Goal: Task Accomplishment & Management: Use online tool/utility

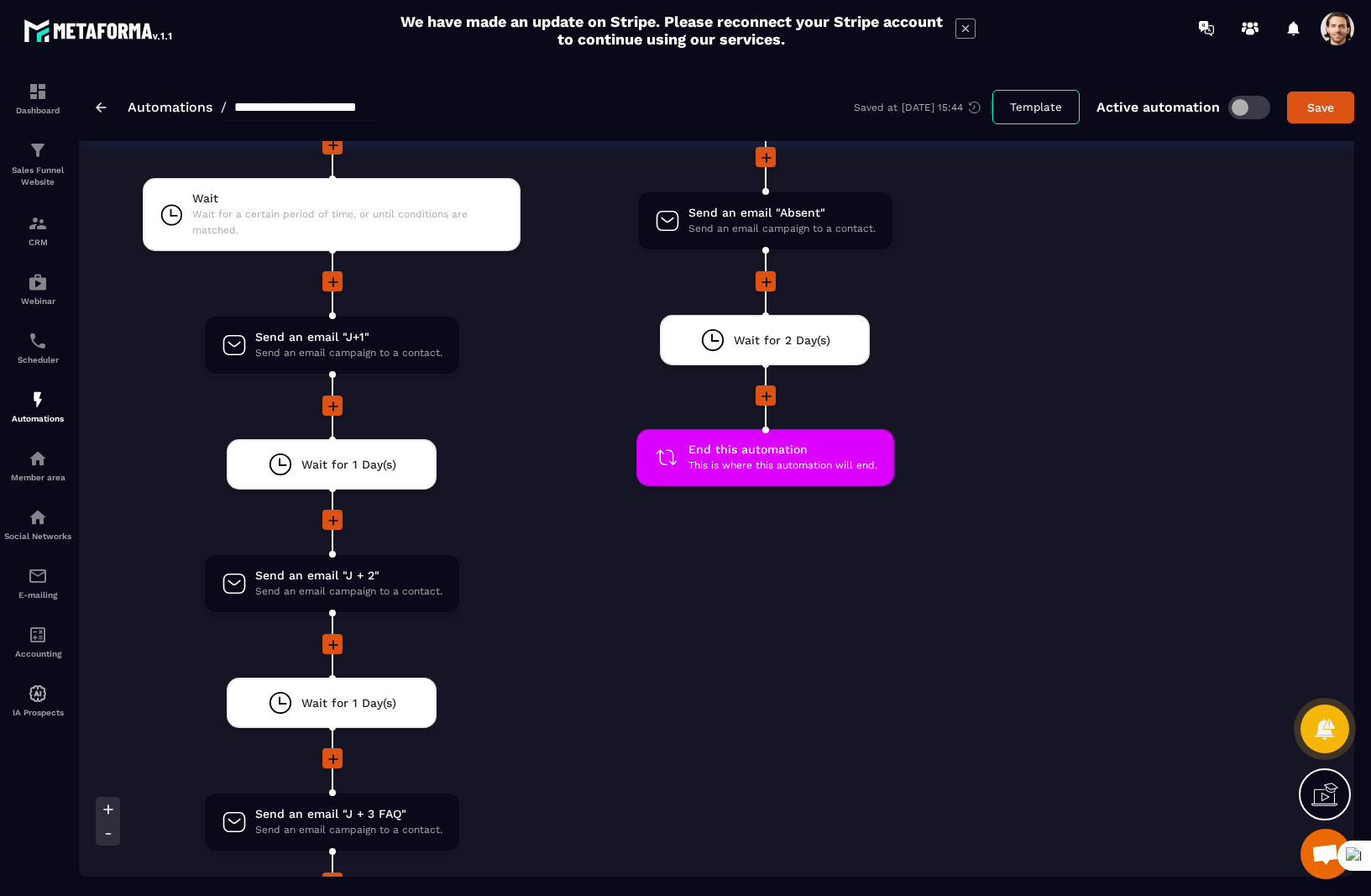
scroll to position [2771, 0]
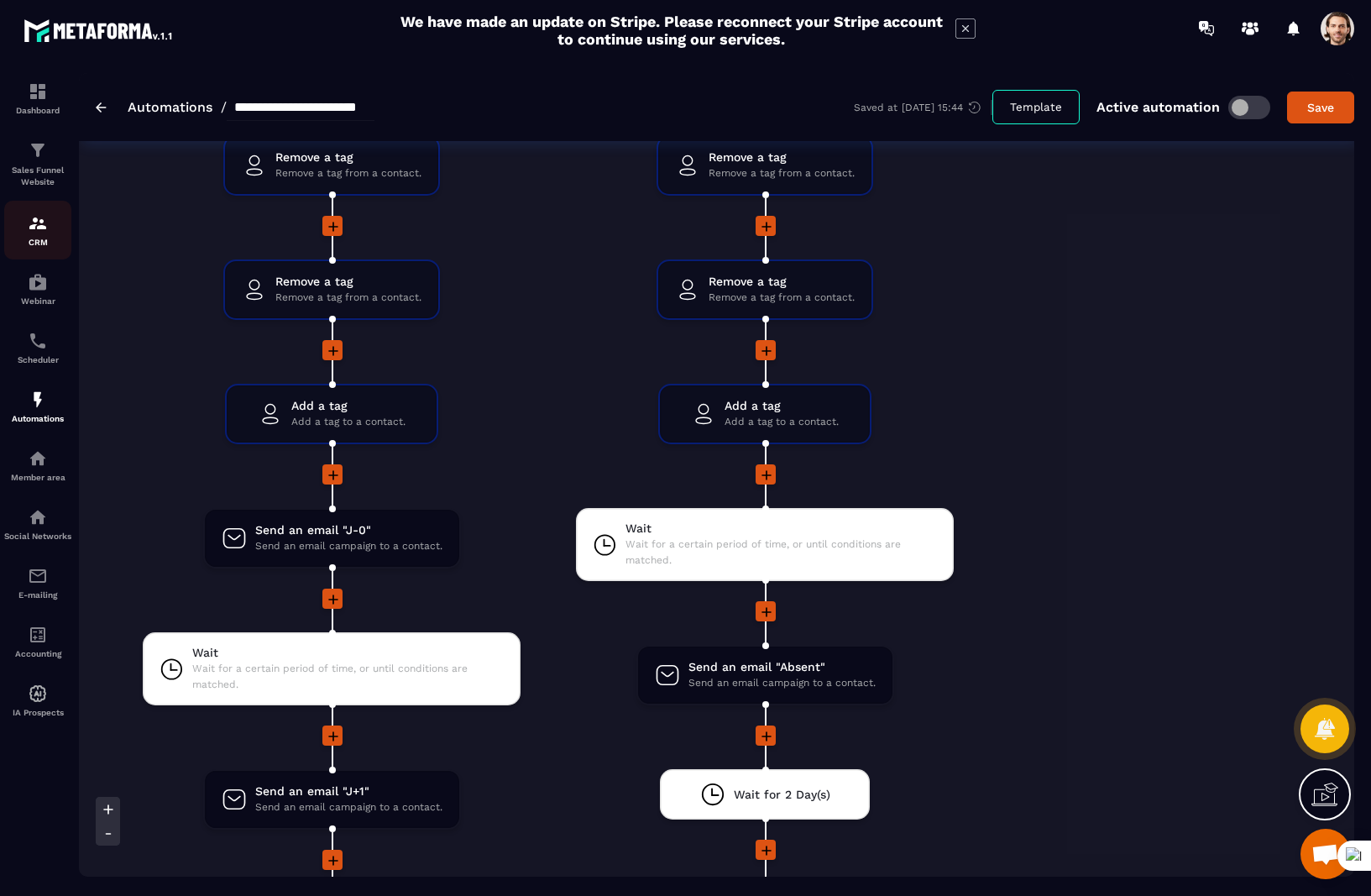
click at [43, 232] on img at bounding box center [37, 223] width 20 height 20
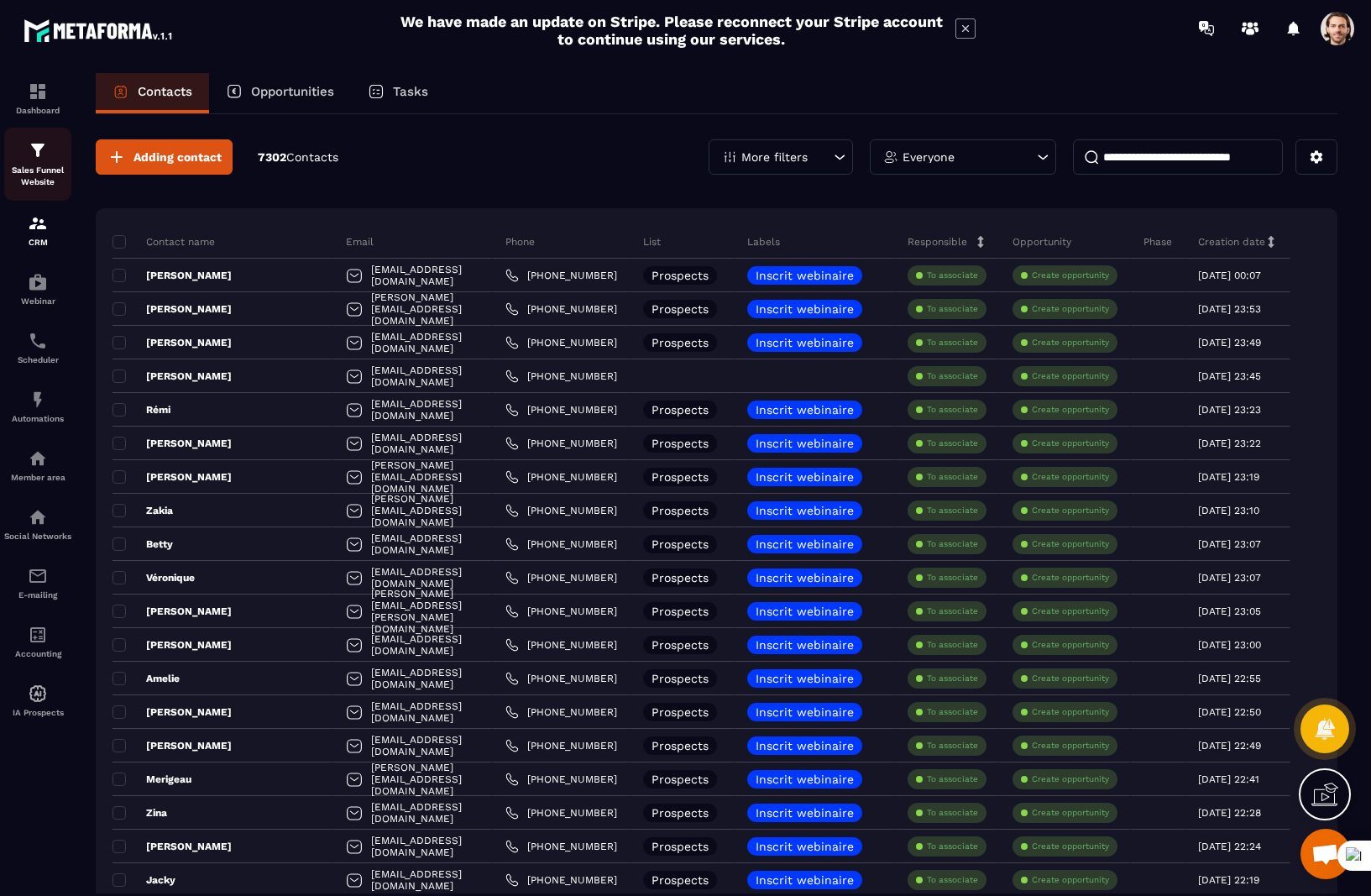
click at [57, 163] on div "Sales Funnel Website" at bounding box center [37, 164] width 67 height 48
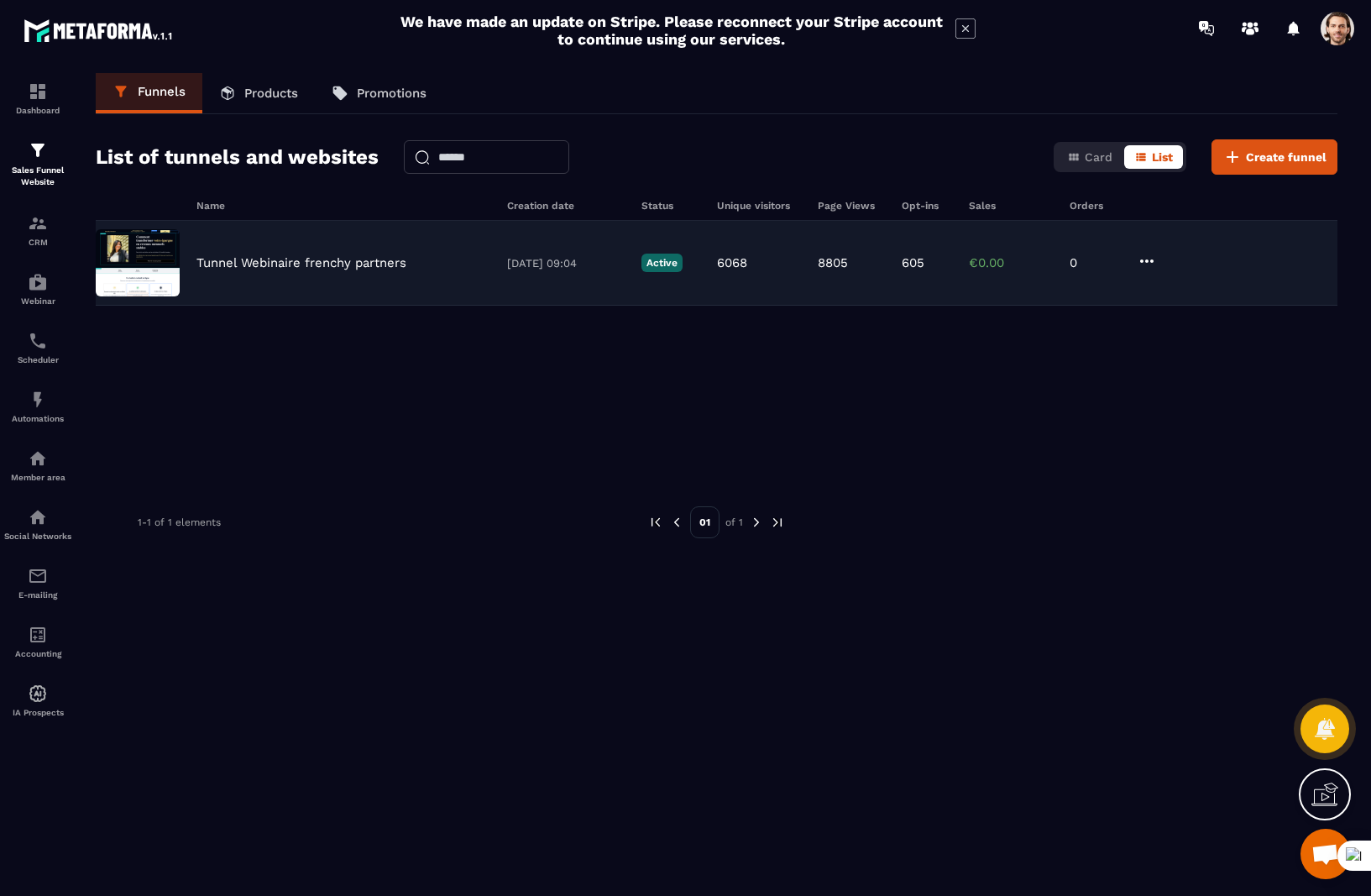
click at [306, 285] on div "Tunnel Webinaire frenchy partners [DATE] 09:04 Active 6068 8805 605 €0.00 0" at bounding box center [717, 263] width 1241 height 85
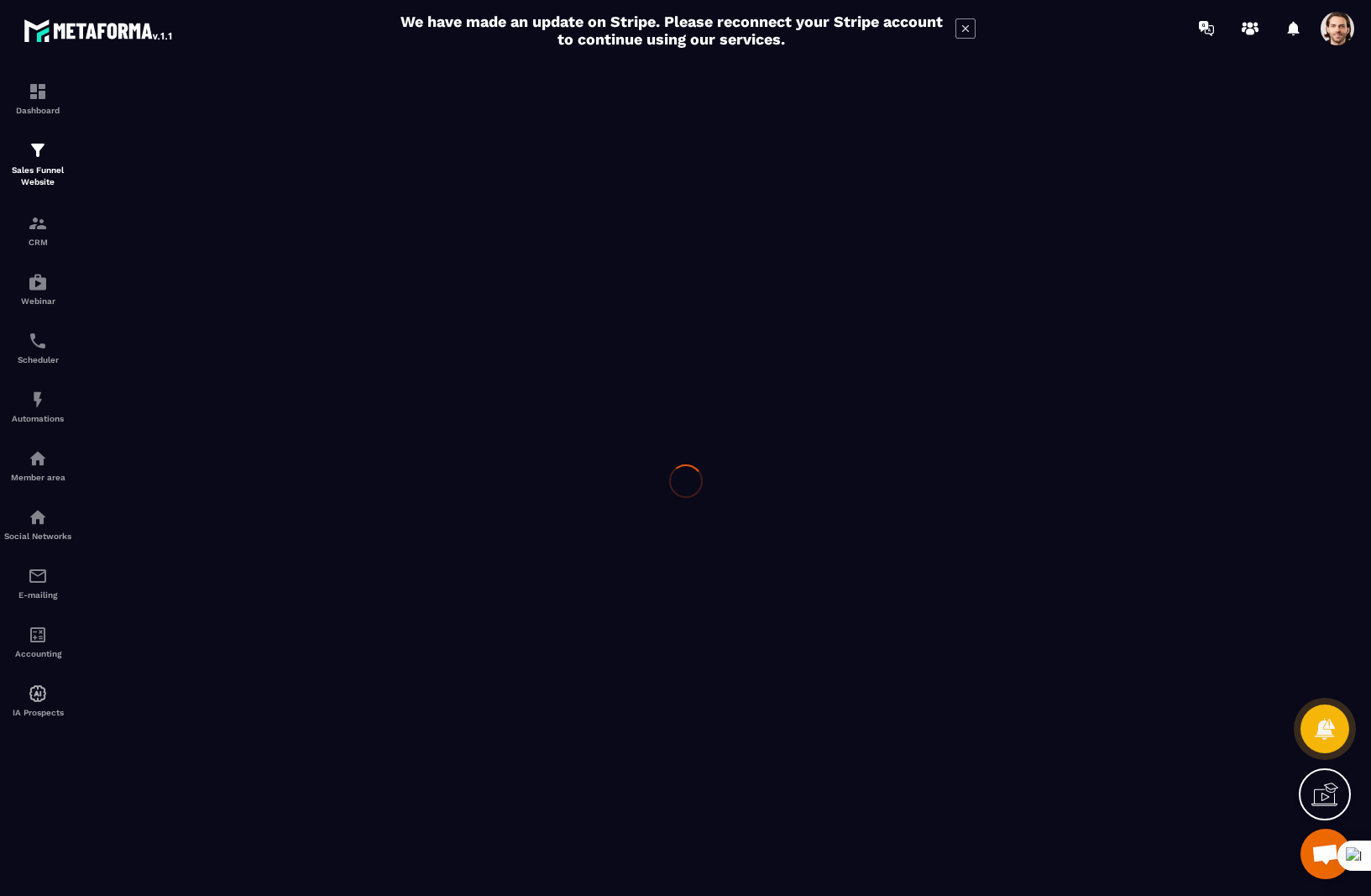
click at [311, 274] on div at bounding box center [686, 480] width 1371 height 849
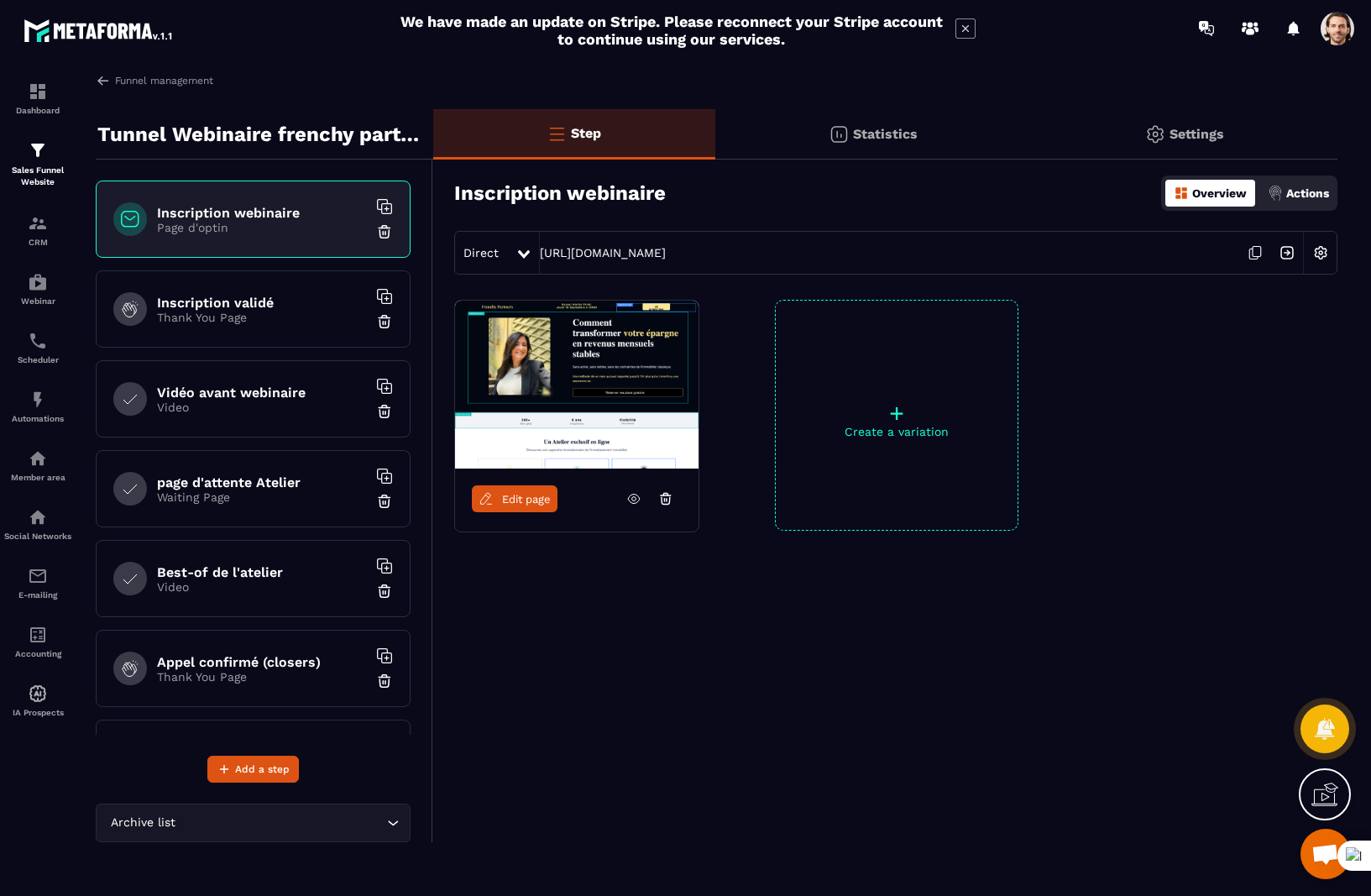
click at [1224, 186] on p "Actions" at bounding box center [1308, 193] width 43 height 13
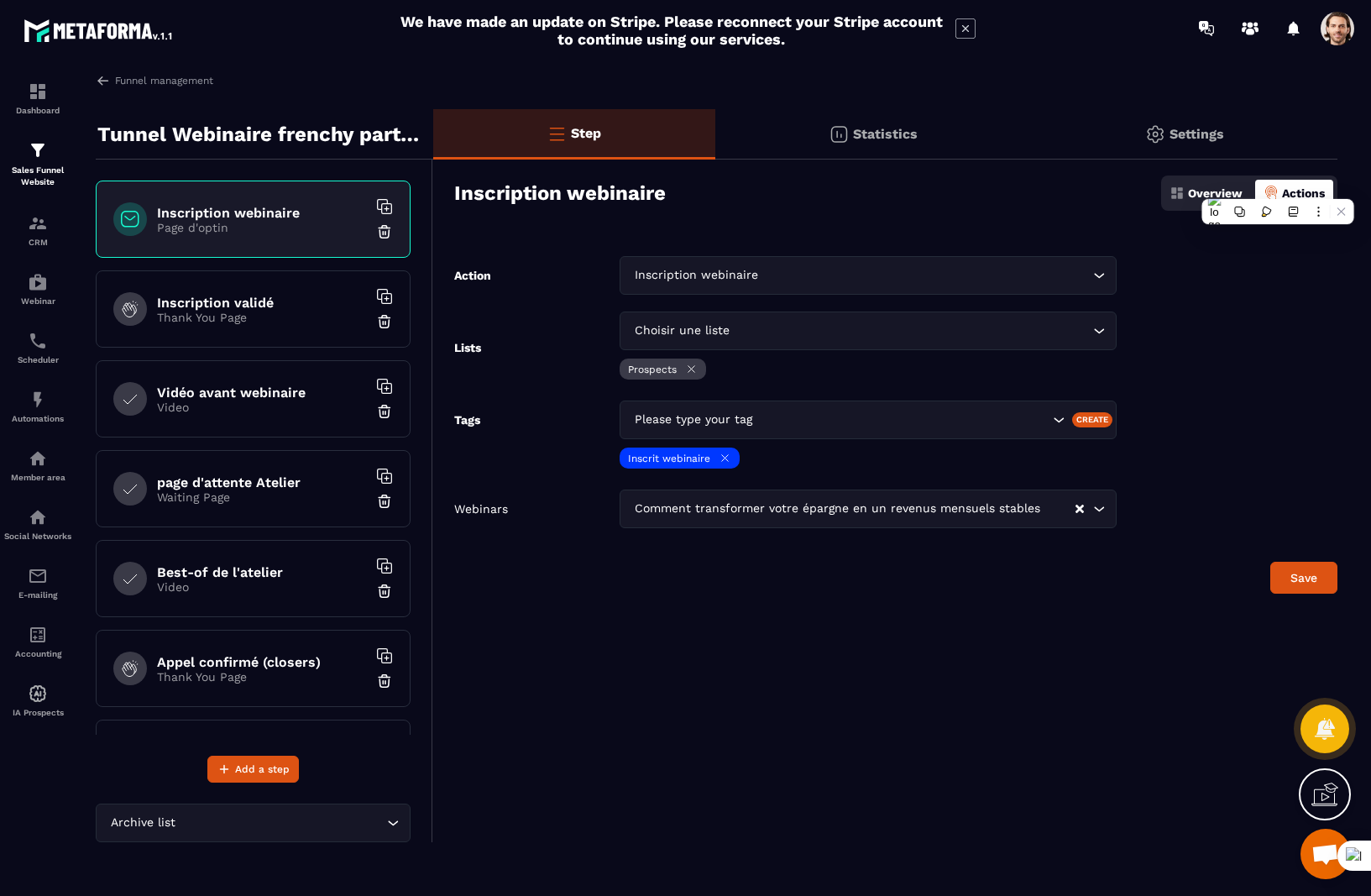
click at [227, 301] on h6 "Inscription validé" at bounding box center [261, 302] width 210 height 16
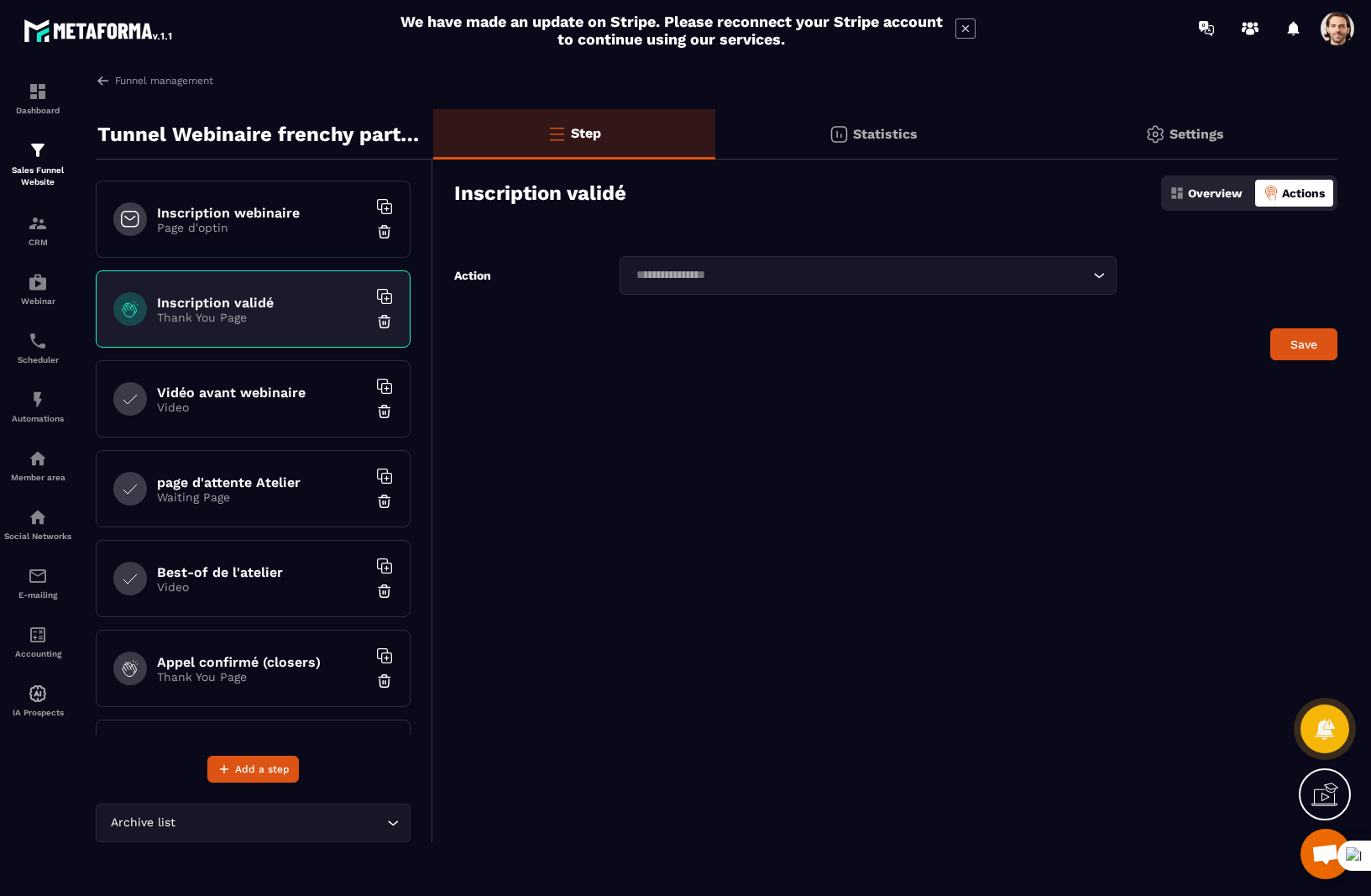
click at [181, 387] on h6 "Vidéo avant webinaire" at bounding box center [261, 392] width 210 height 16
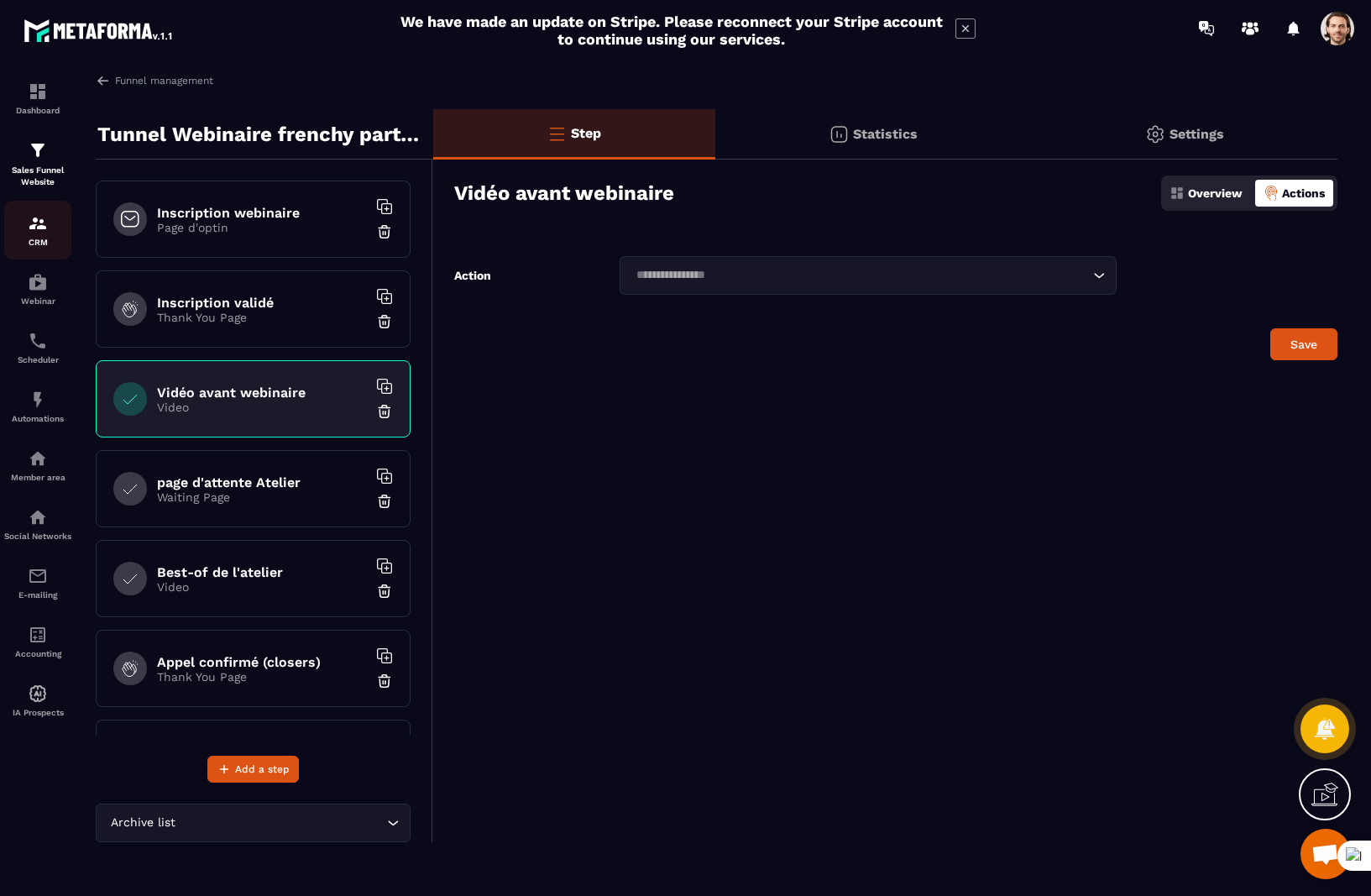
click at [23, 227] on div "CRM" at bounding box center [37, 230] width 67 height 34
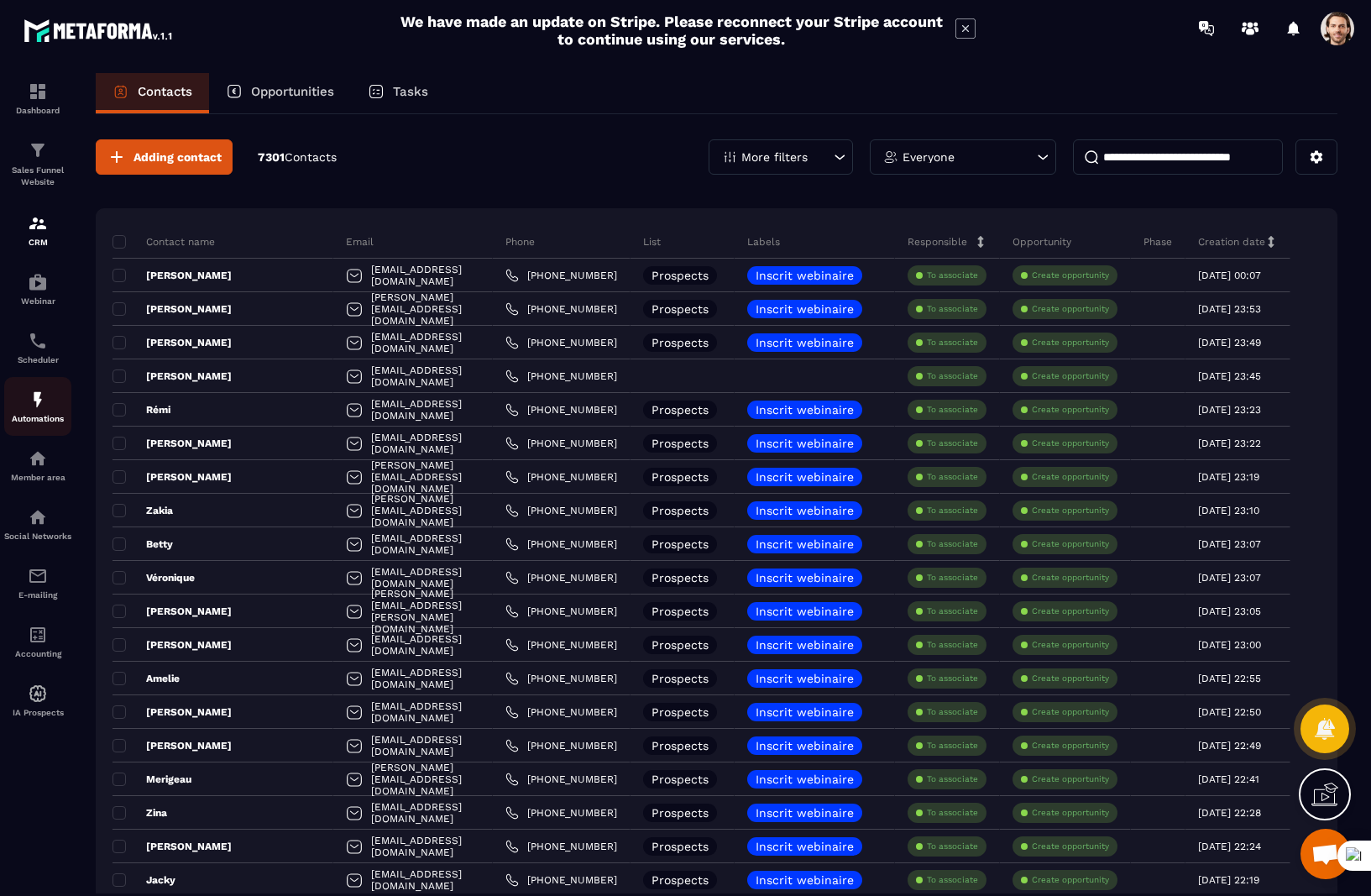
click at [27, 399] on img at bounding box center [37, 399] width 20 height 20
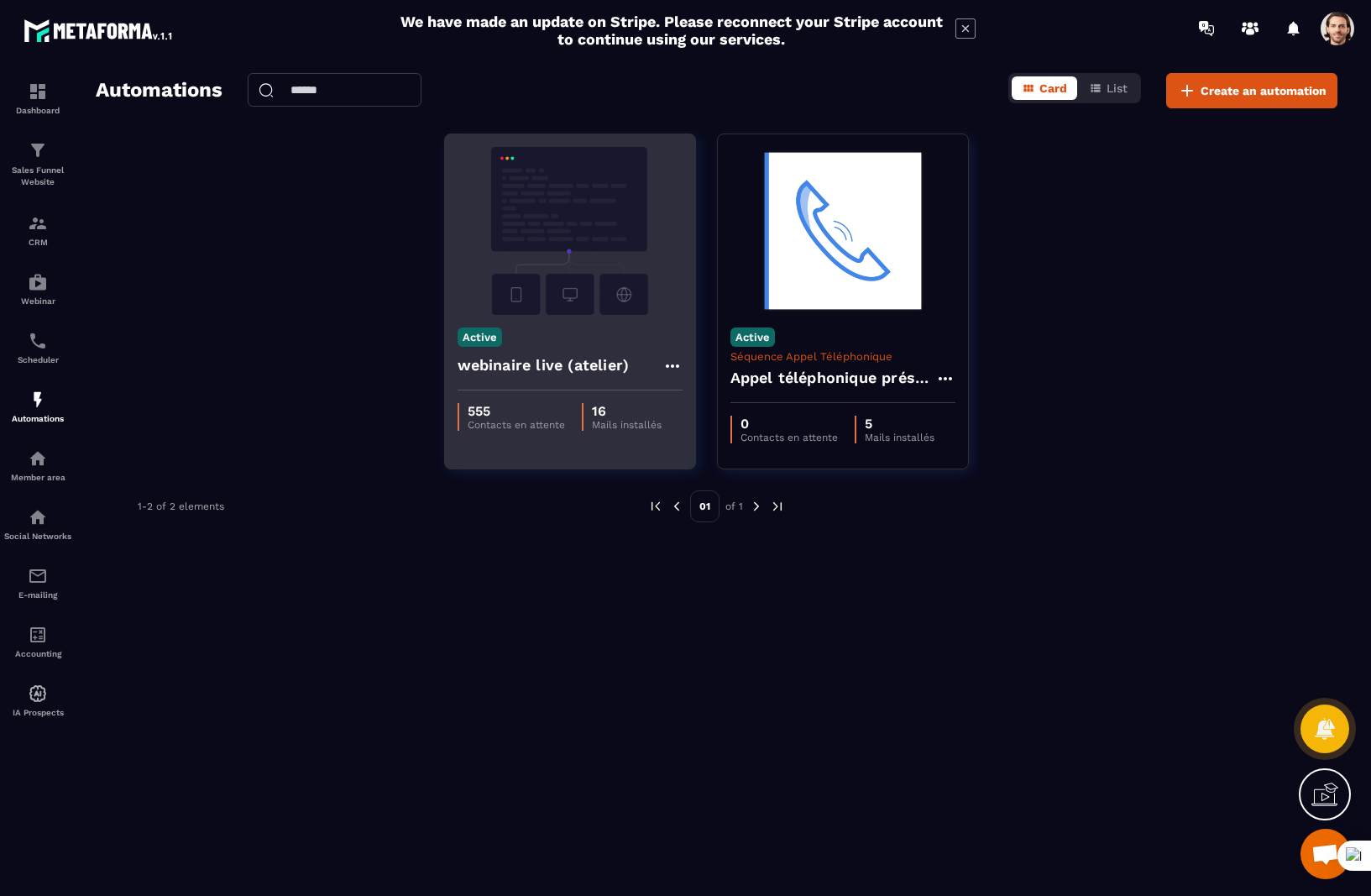
click at [501, 371] on h4 "webinaire live (atelier)" at bounding box center [544, 365] width 172 height 24
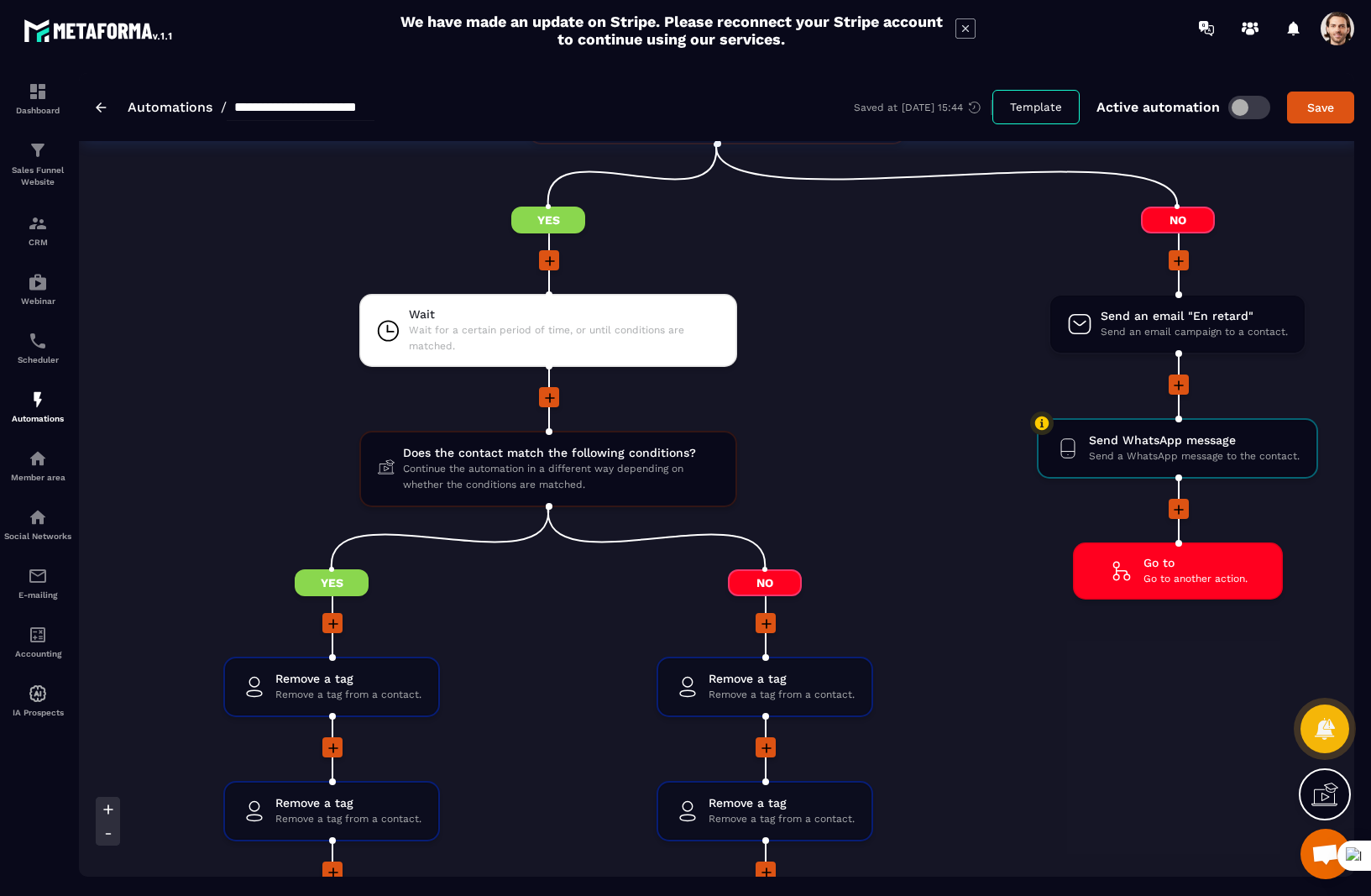
scroll to position [2588, 0]
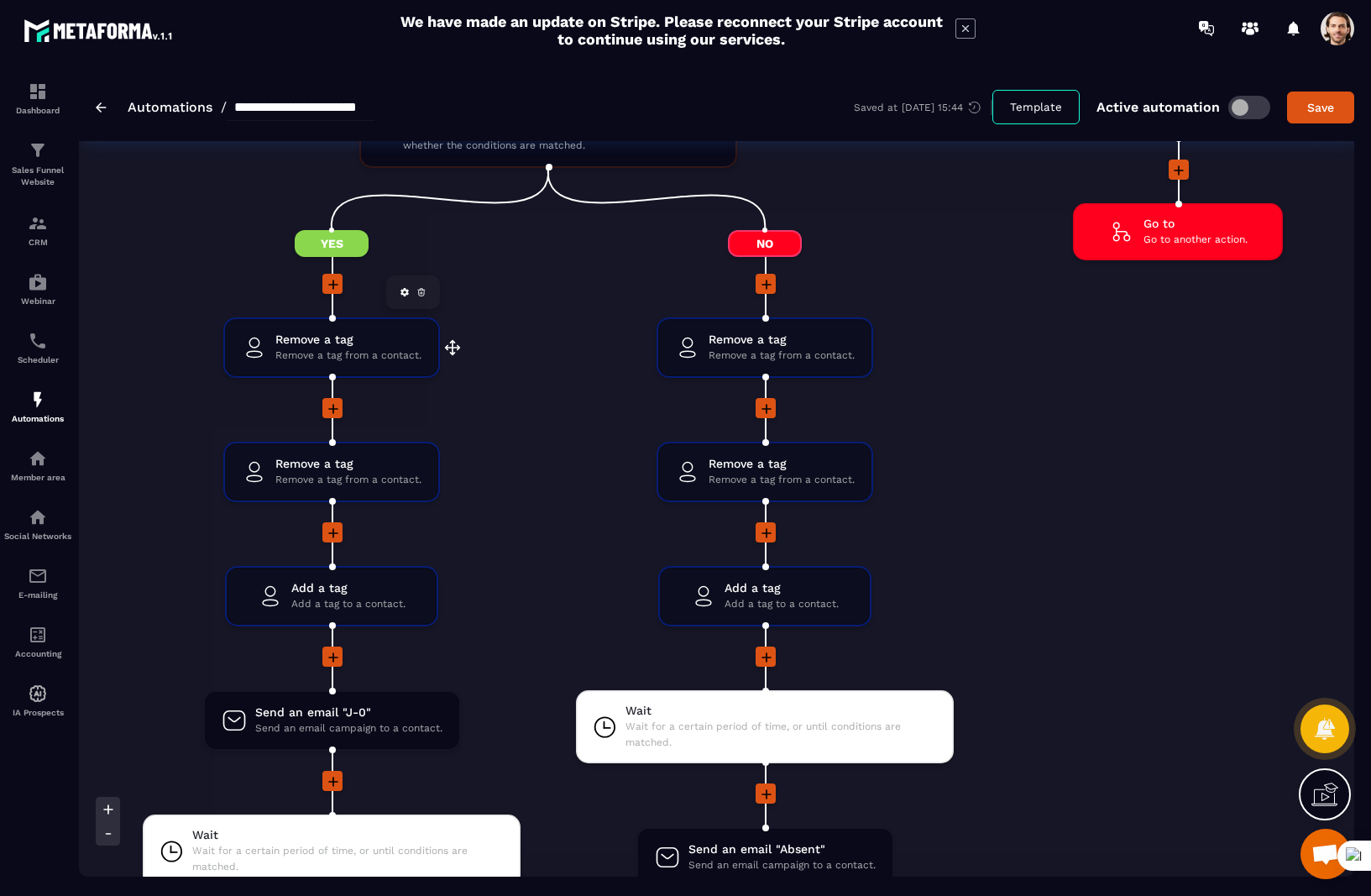
click at [407, 354] on span "Remove a tag from a contact." at bounding box center [348, 355] width 146 height 16
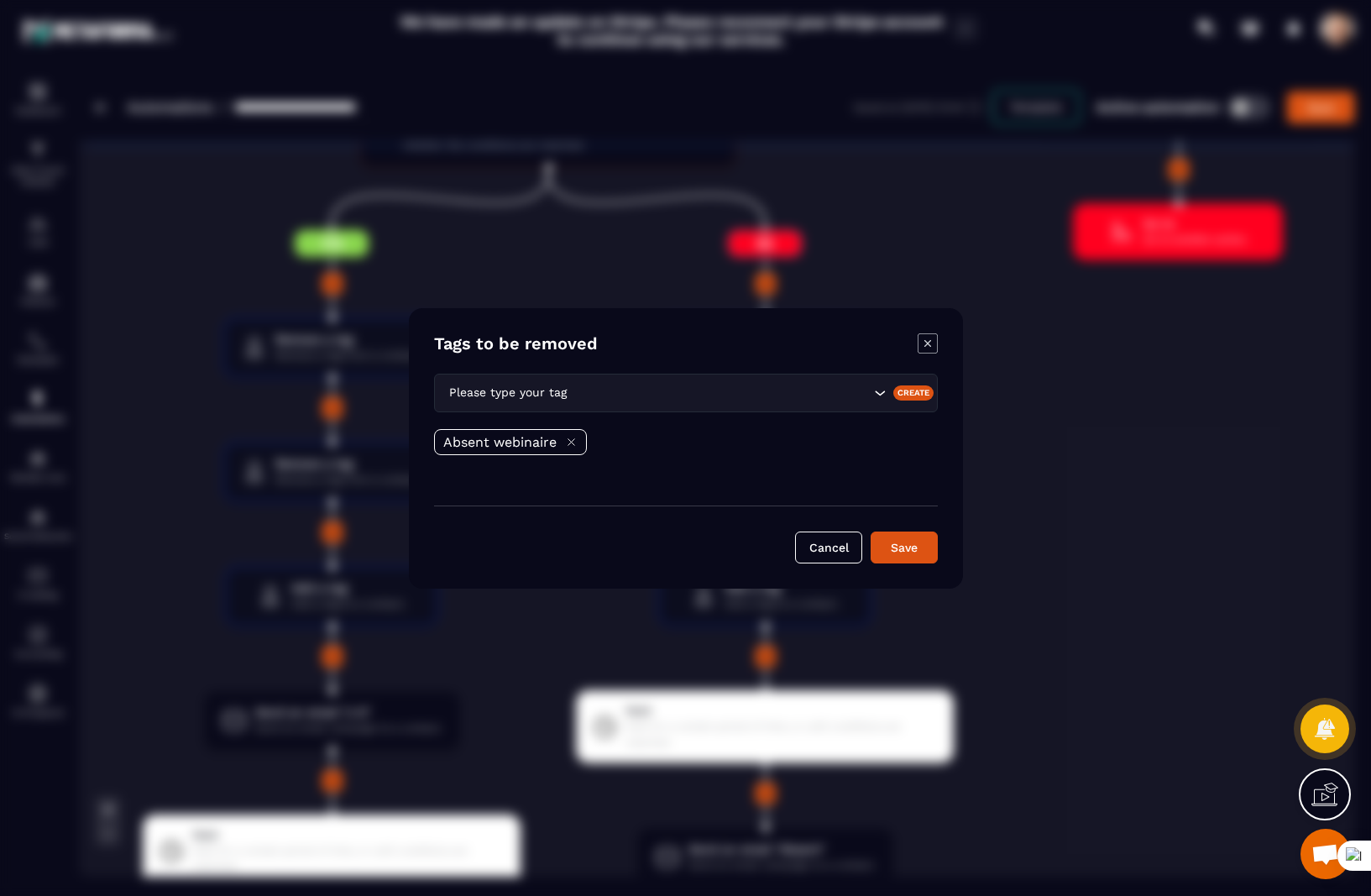
click at [929, 344] on icon "Modal window" at bounding box center [926, 342] width 7 height 7
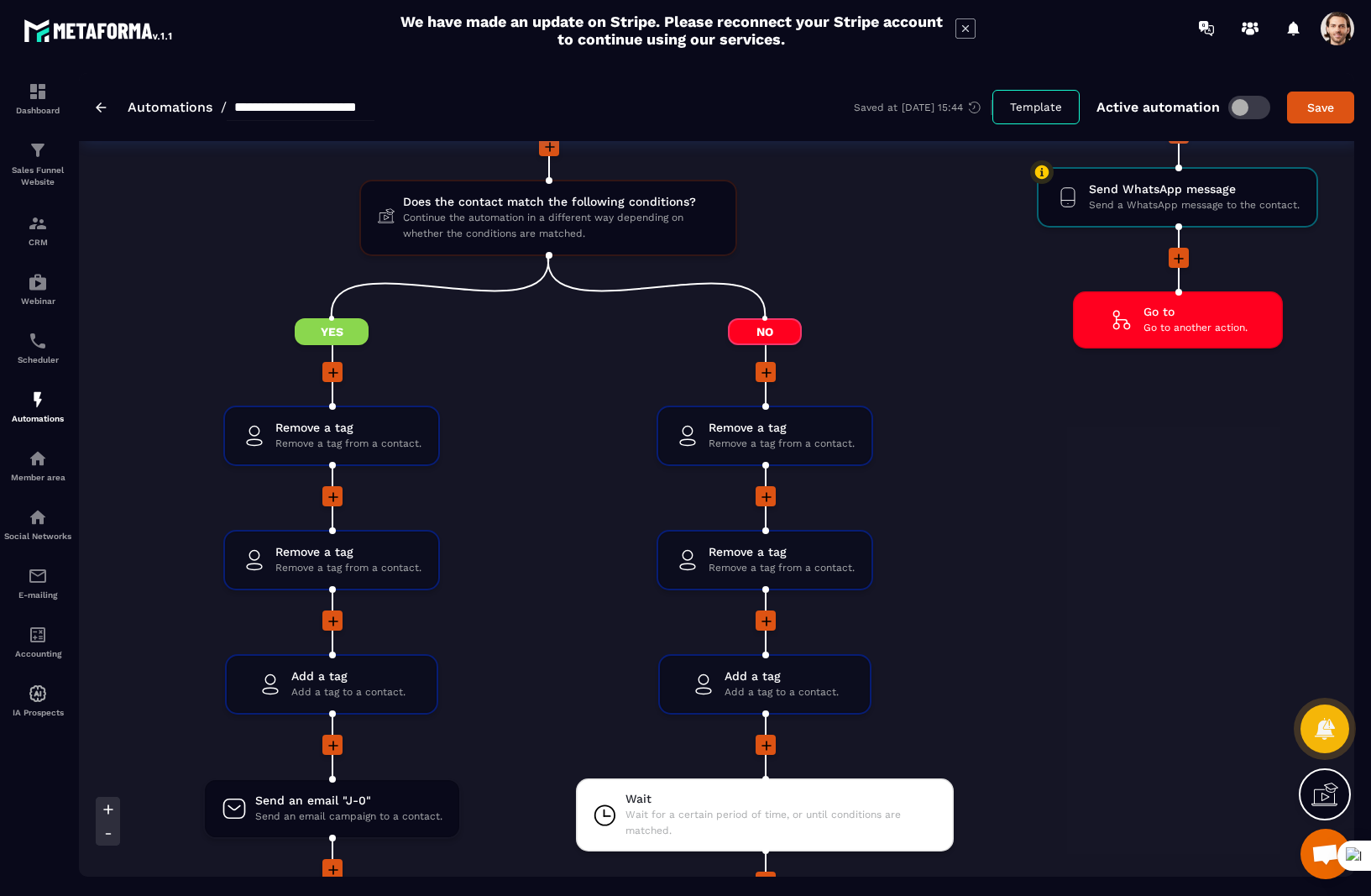
scroll to position [2685, 0]
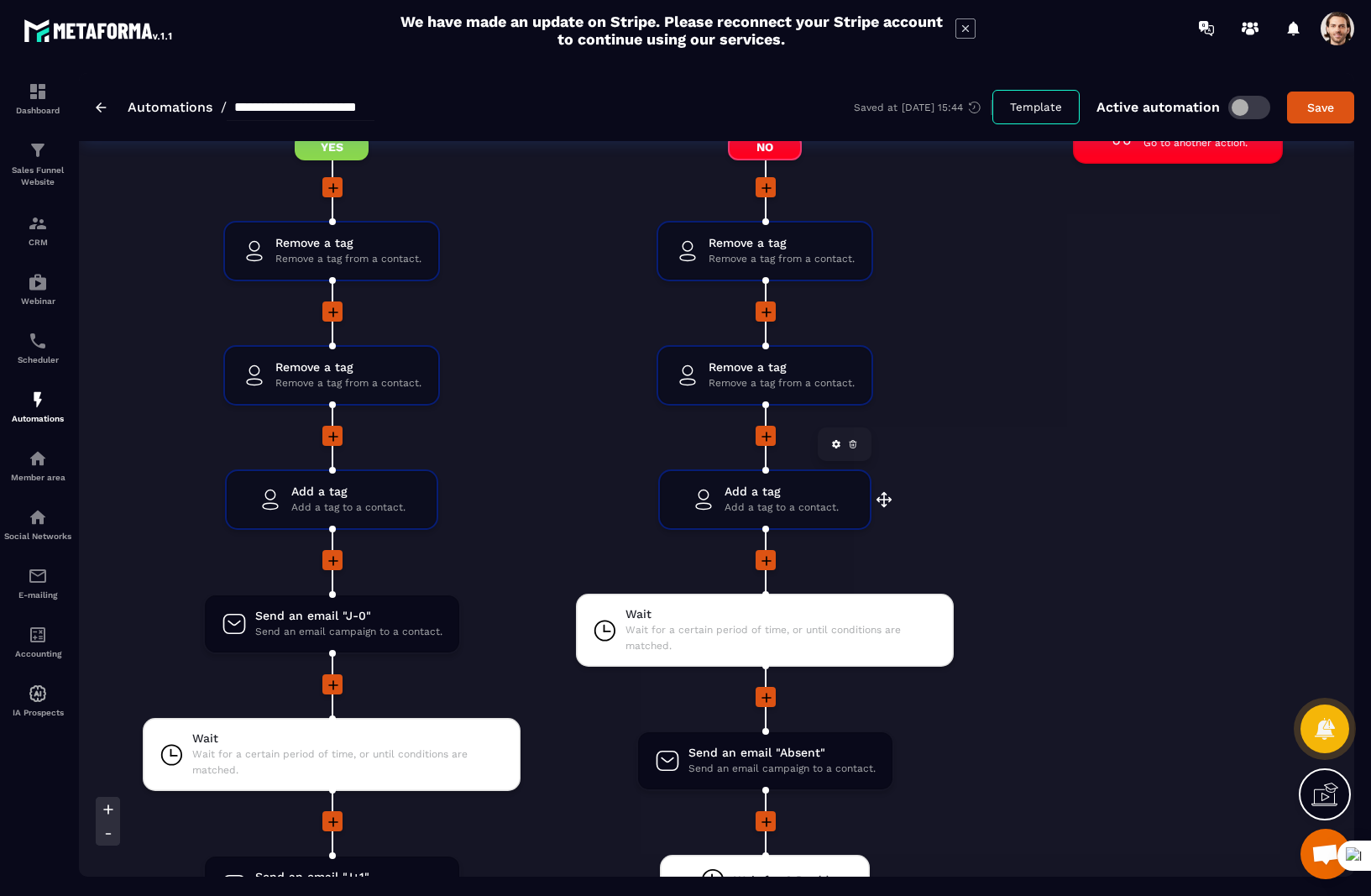
click at [708, 483] on div "Add a tag Add a tag to a contact." at bounding box center [764, 499] width 148 height 32
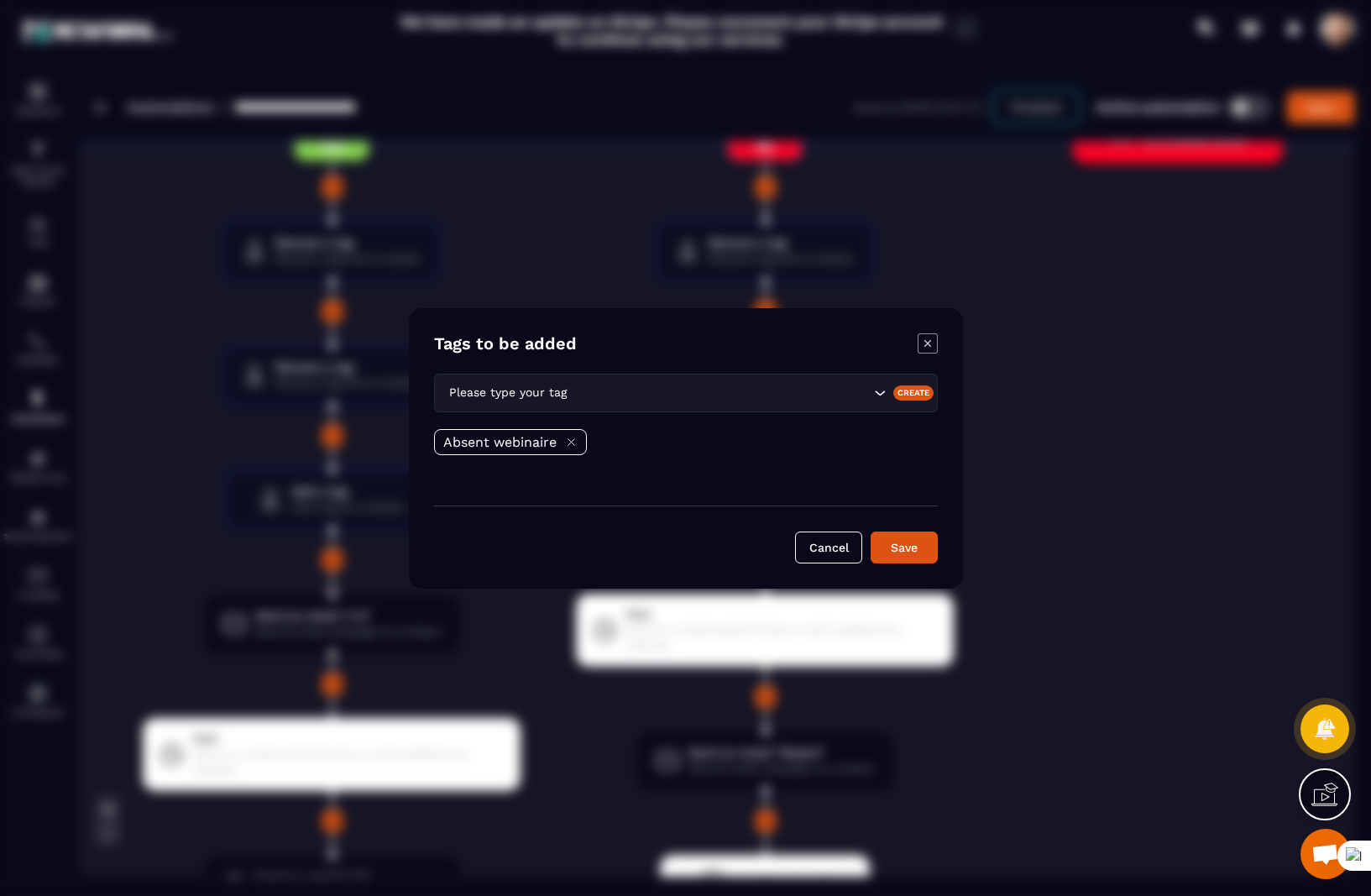
click at [923, 344] on icon "Modal window" at bounding box center [927, 342] width 20 height 20
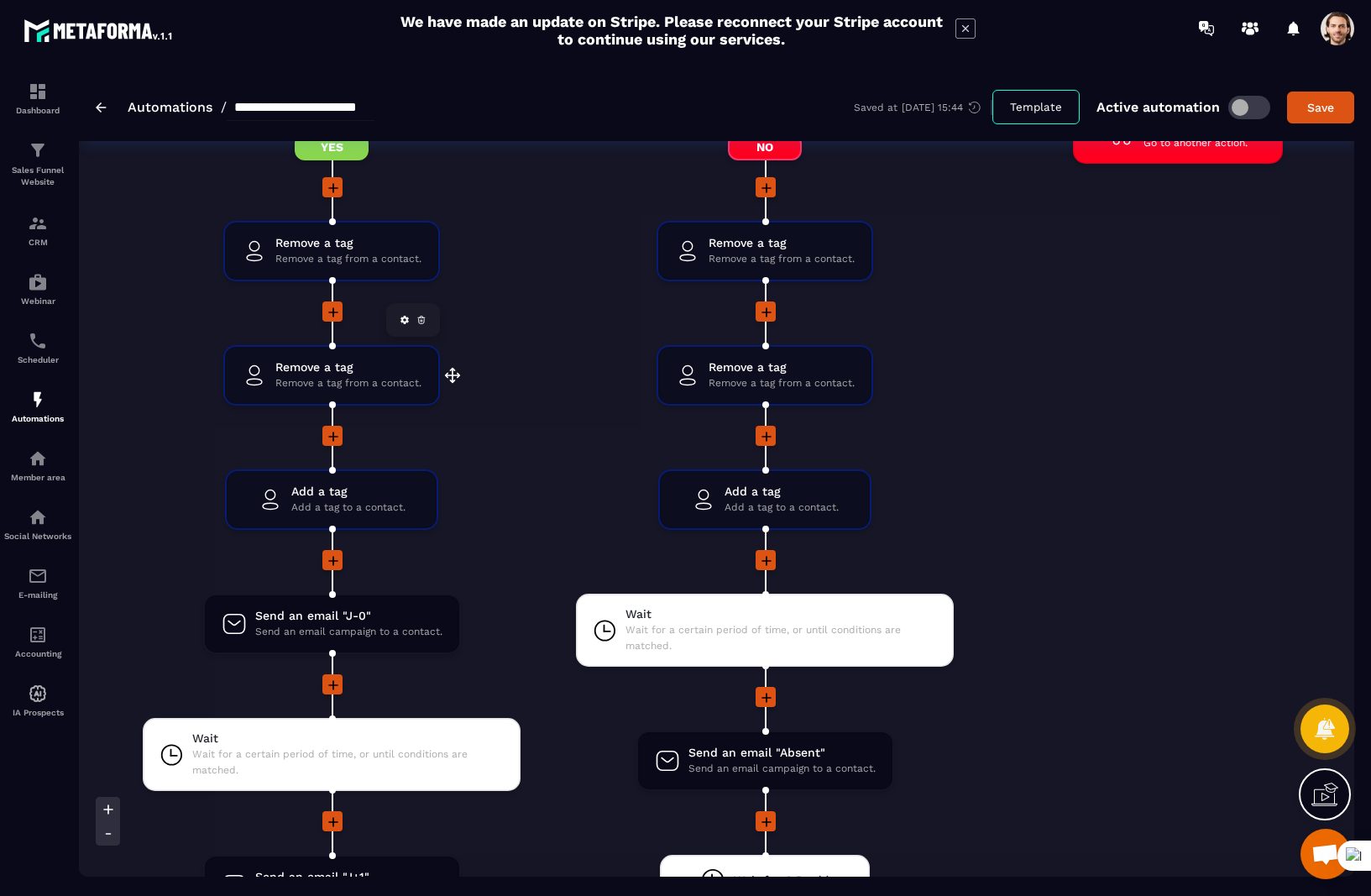
click at [371, 366] on span "Remove a tag" at bounding box center [348, 367] width 146 height 16
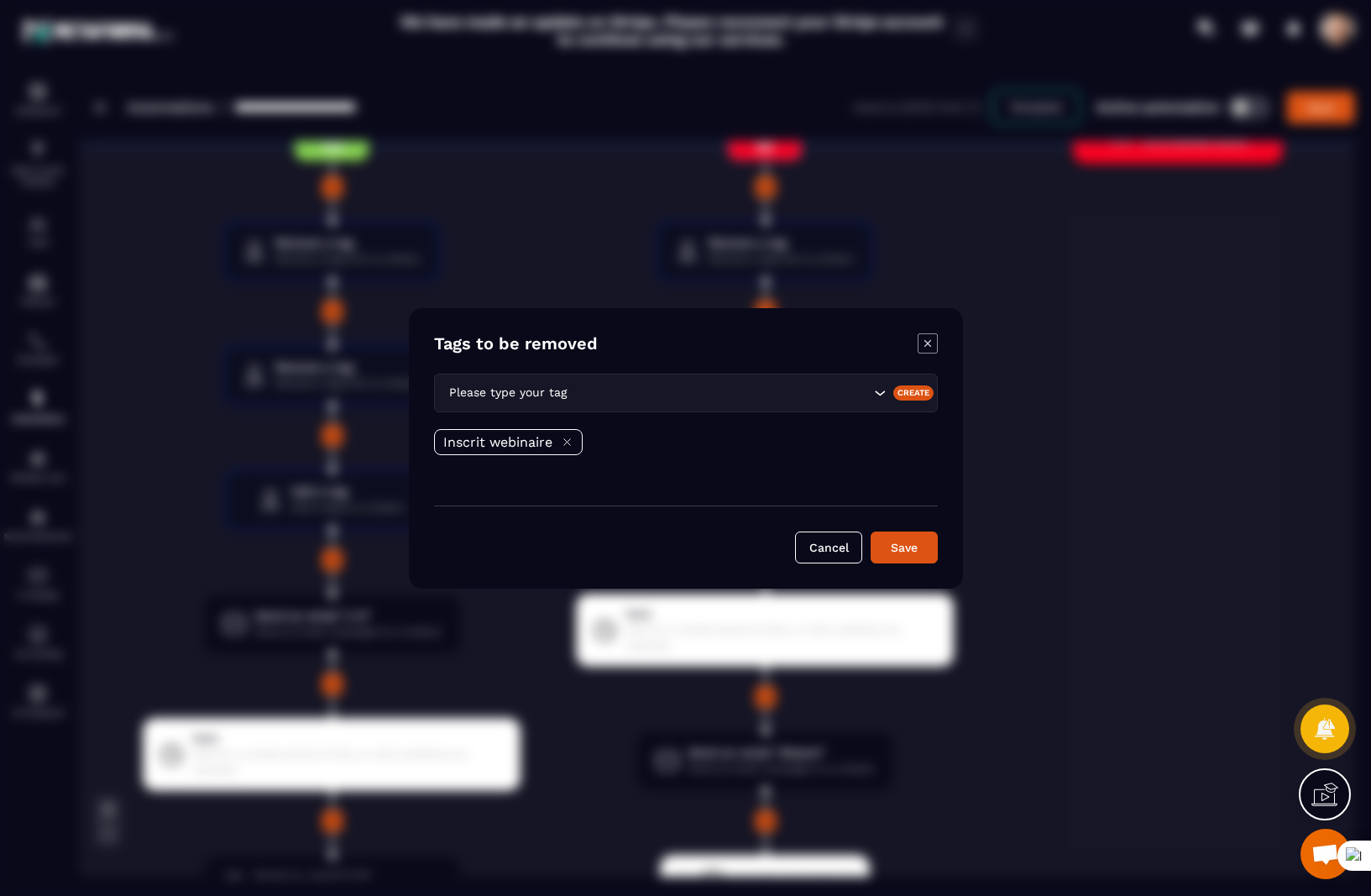
click at [925, 343] on icon "Modal window" at bounding box center [927, 342] width 20 height 20
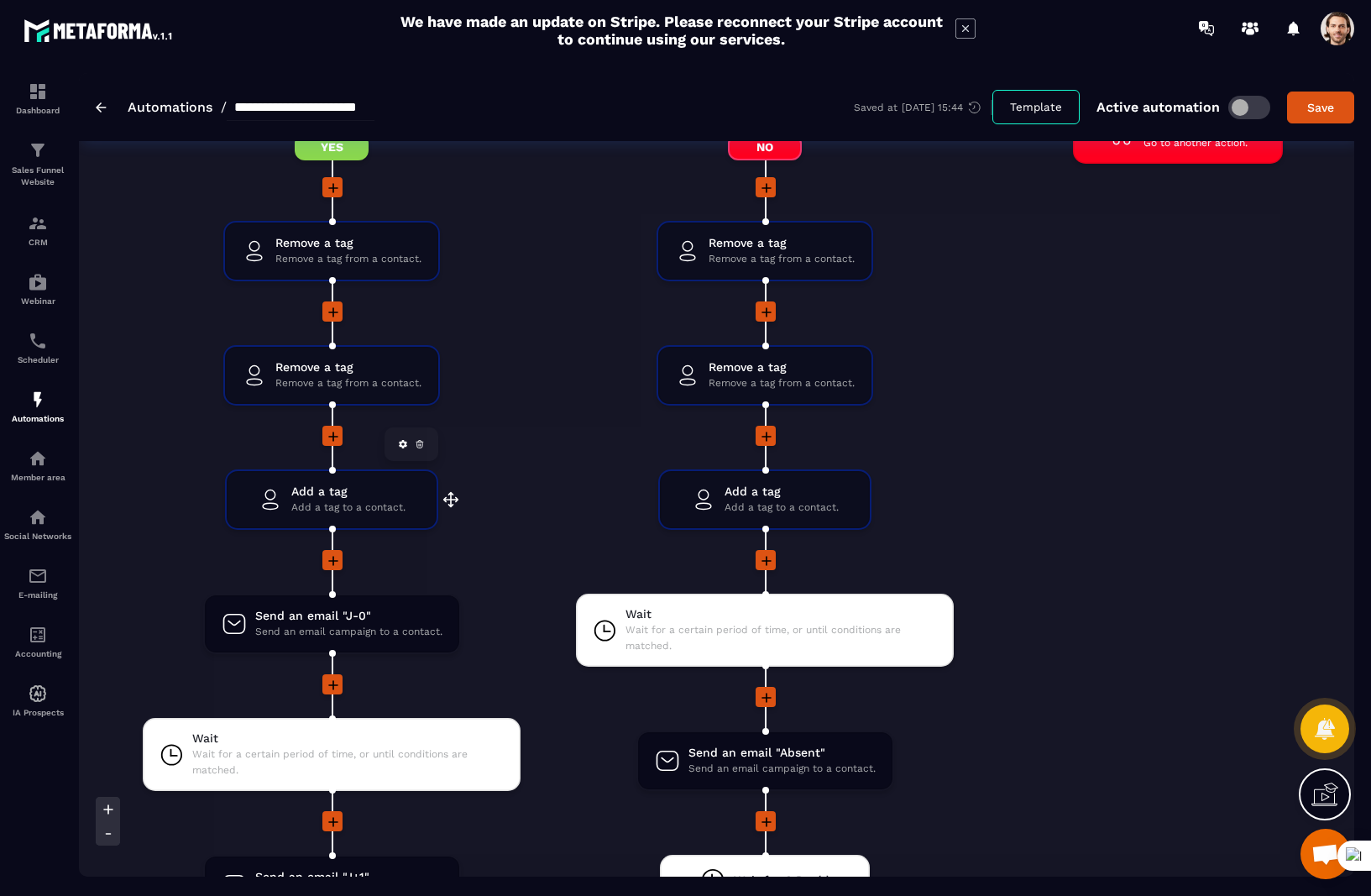
click at [383, 511] on span "Add a tag to a contact." at bounding box center [348, 507] width 114 height 16
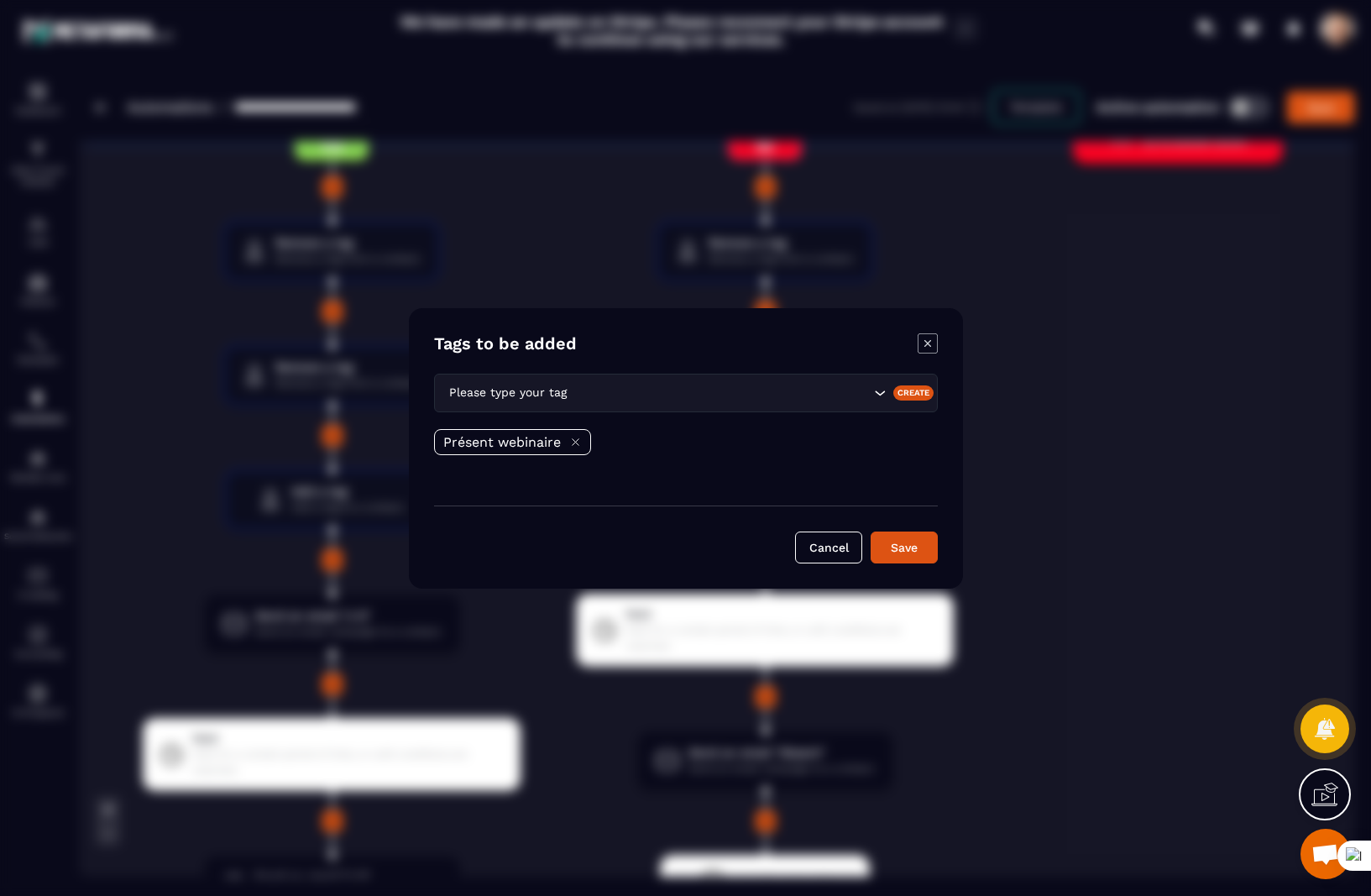
click at [932, 338] on icon "Modal window" at bounding box center [927, 342] width 20 height 20
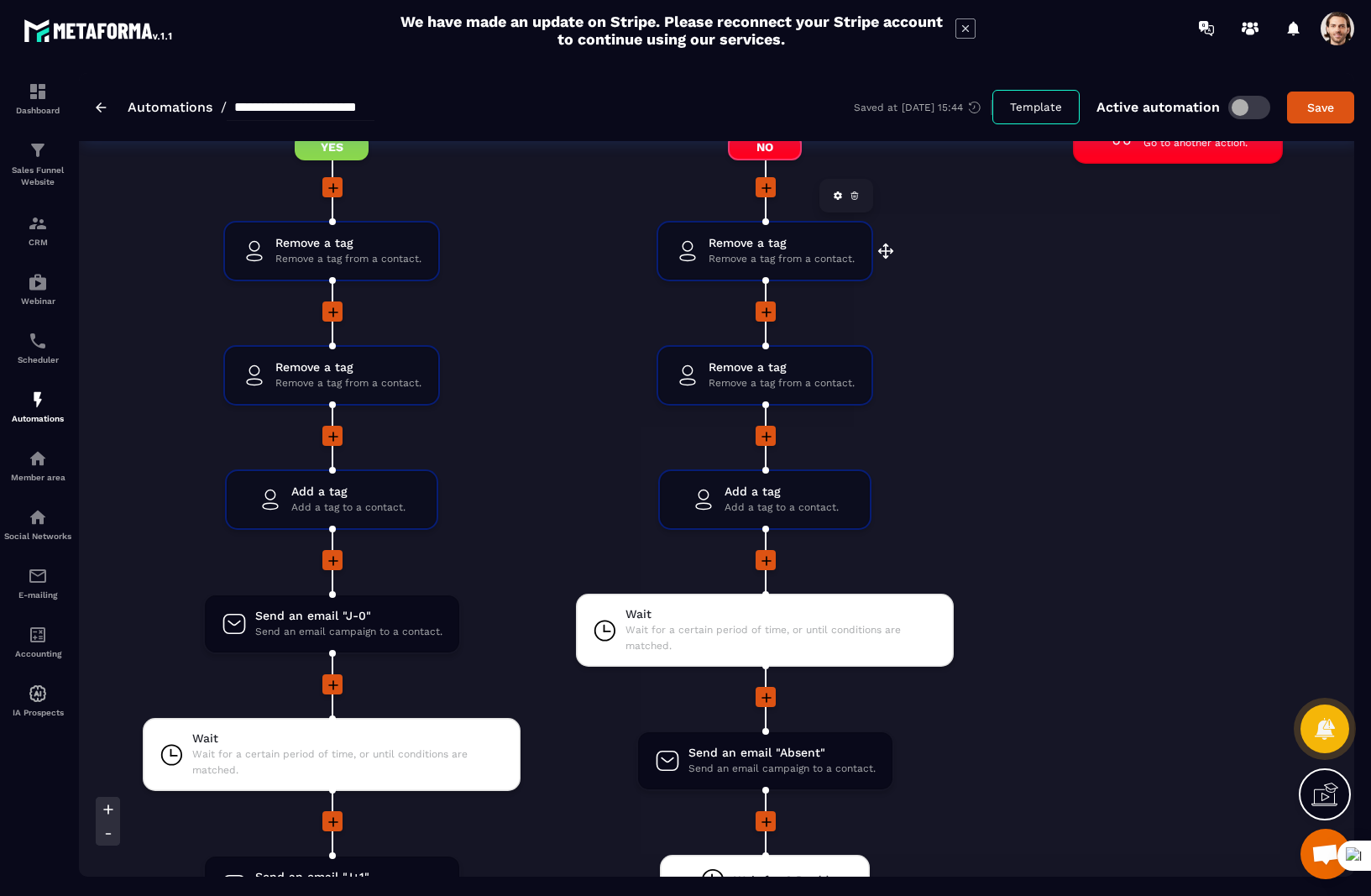
click at [762, 260] on span "Remove a tag from a contact." at bounding box center [780, 259] width 146 height 16
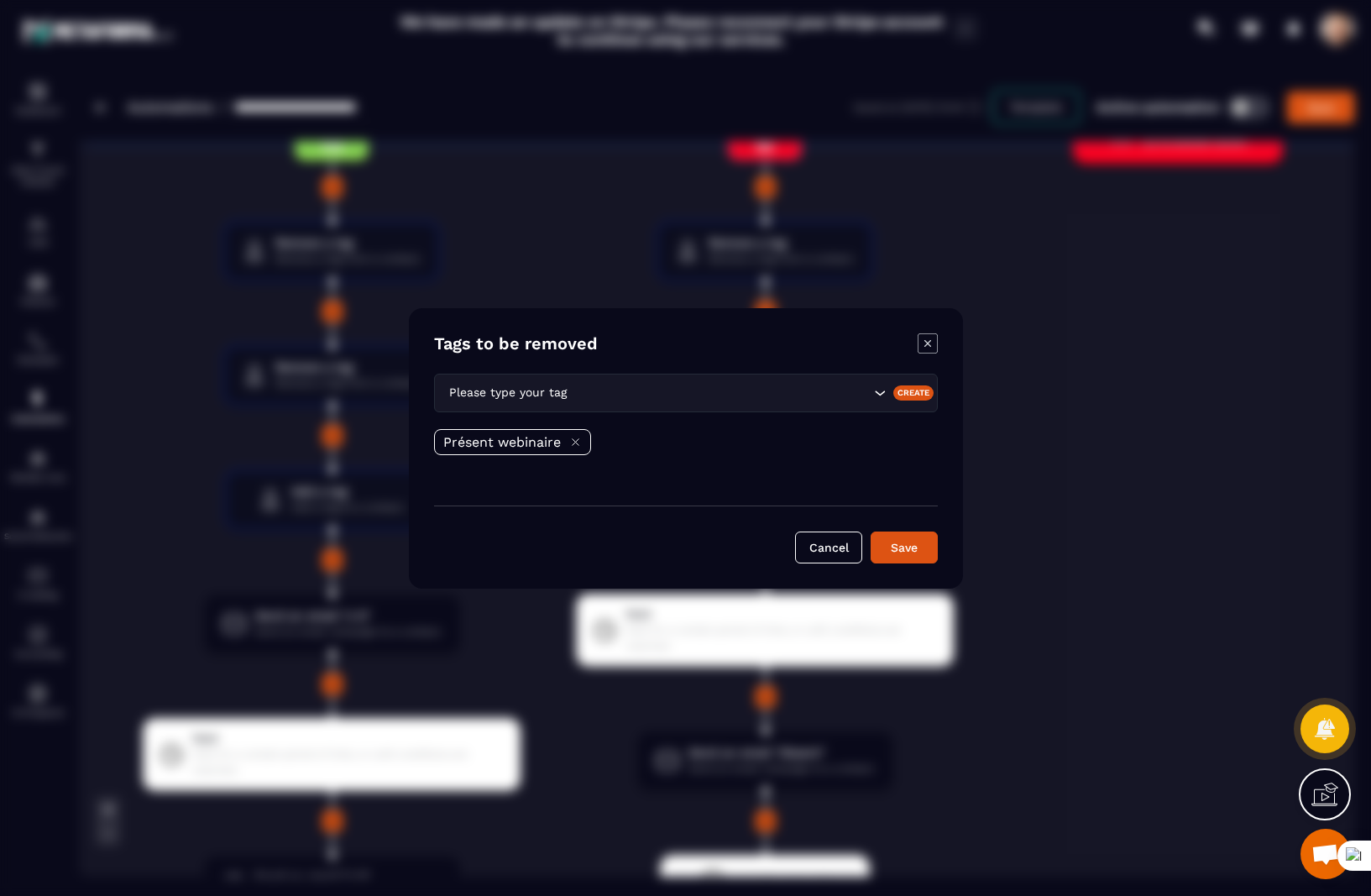
click at [932, 338] on icon "Modal window" at bounding box center [927, 342] width 20 height 20
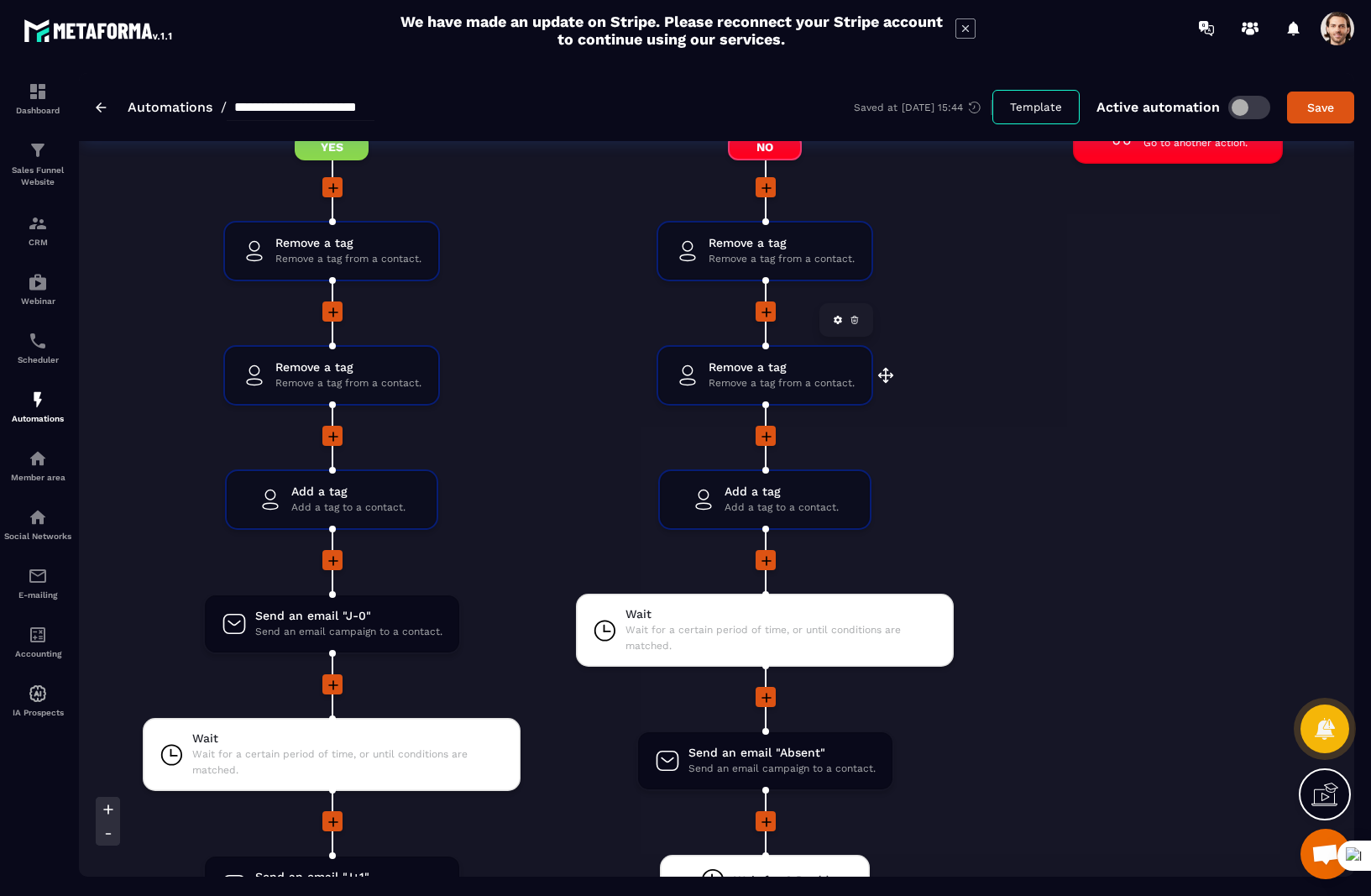
click at [717, 371] on span "Remove a tag" at bounding box center [780, 367] width 146 height 16
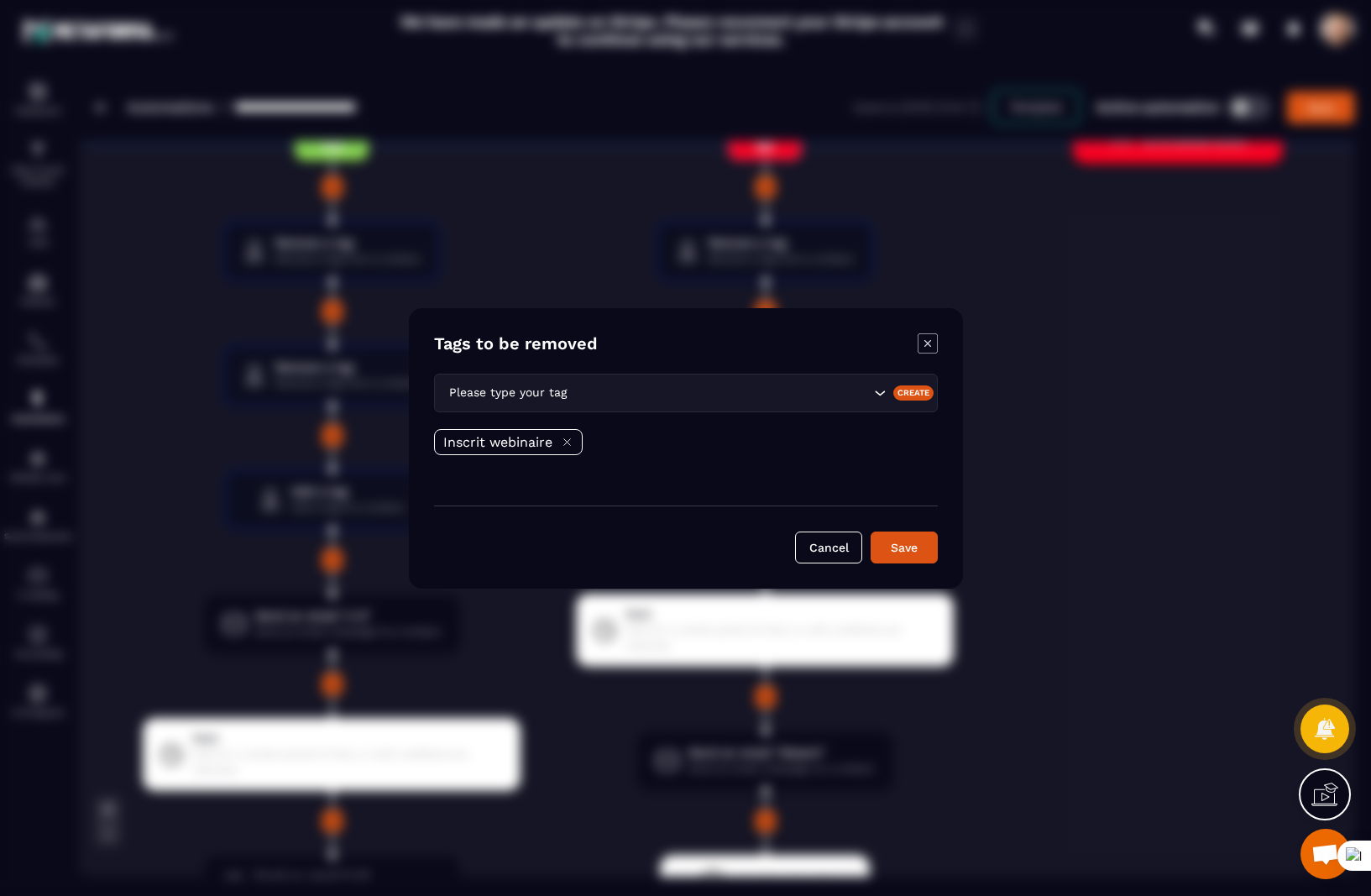
click at [925, 343] on icon "Modal window" at bounding box center [927, 342] width 20 height 20
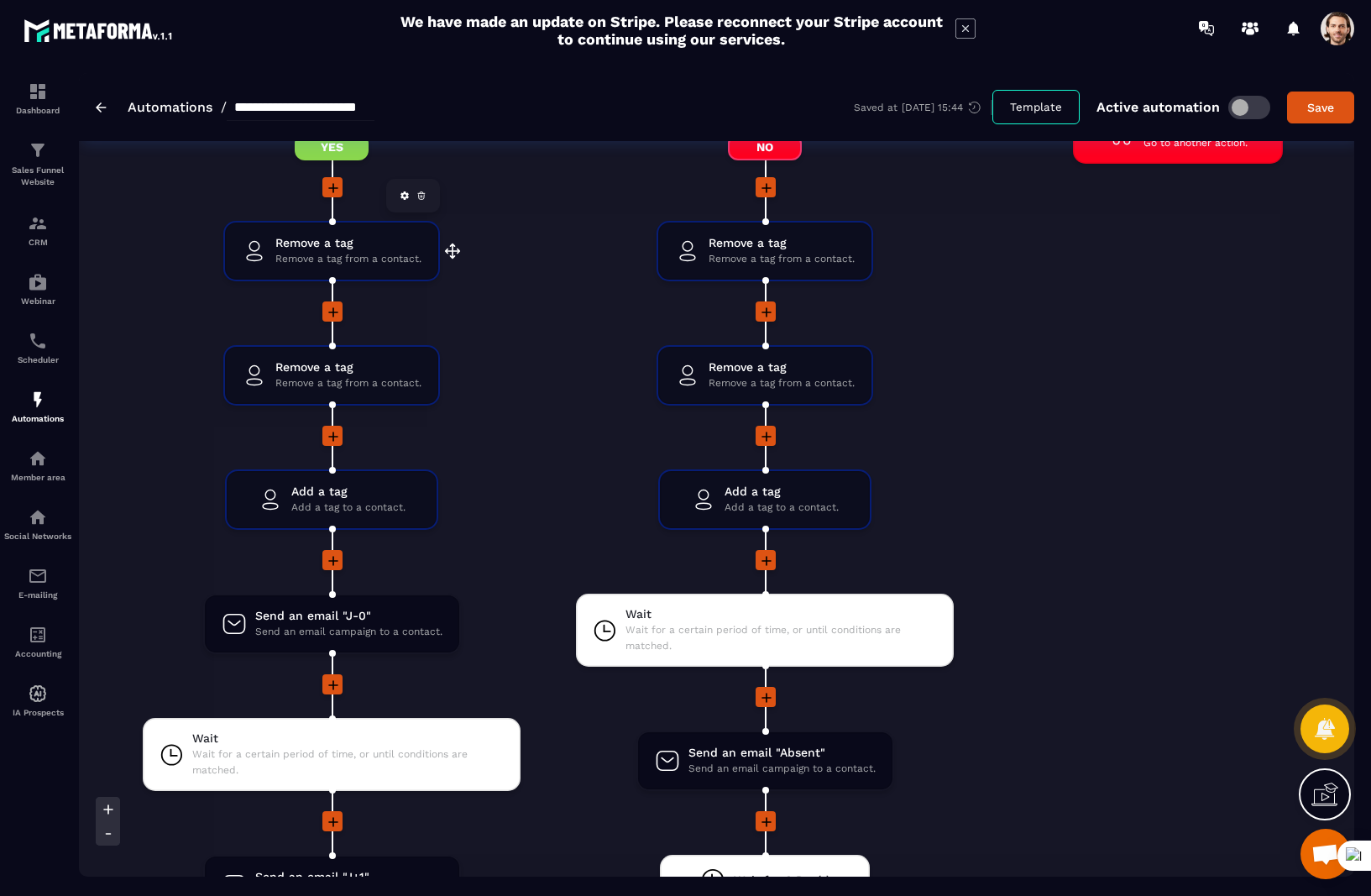
click at [405, 262] on span "Remove a tag from a contact." at bounding box center [348, 259] width 146 height 16
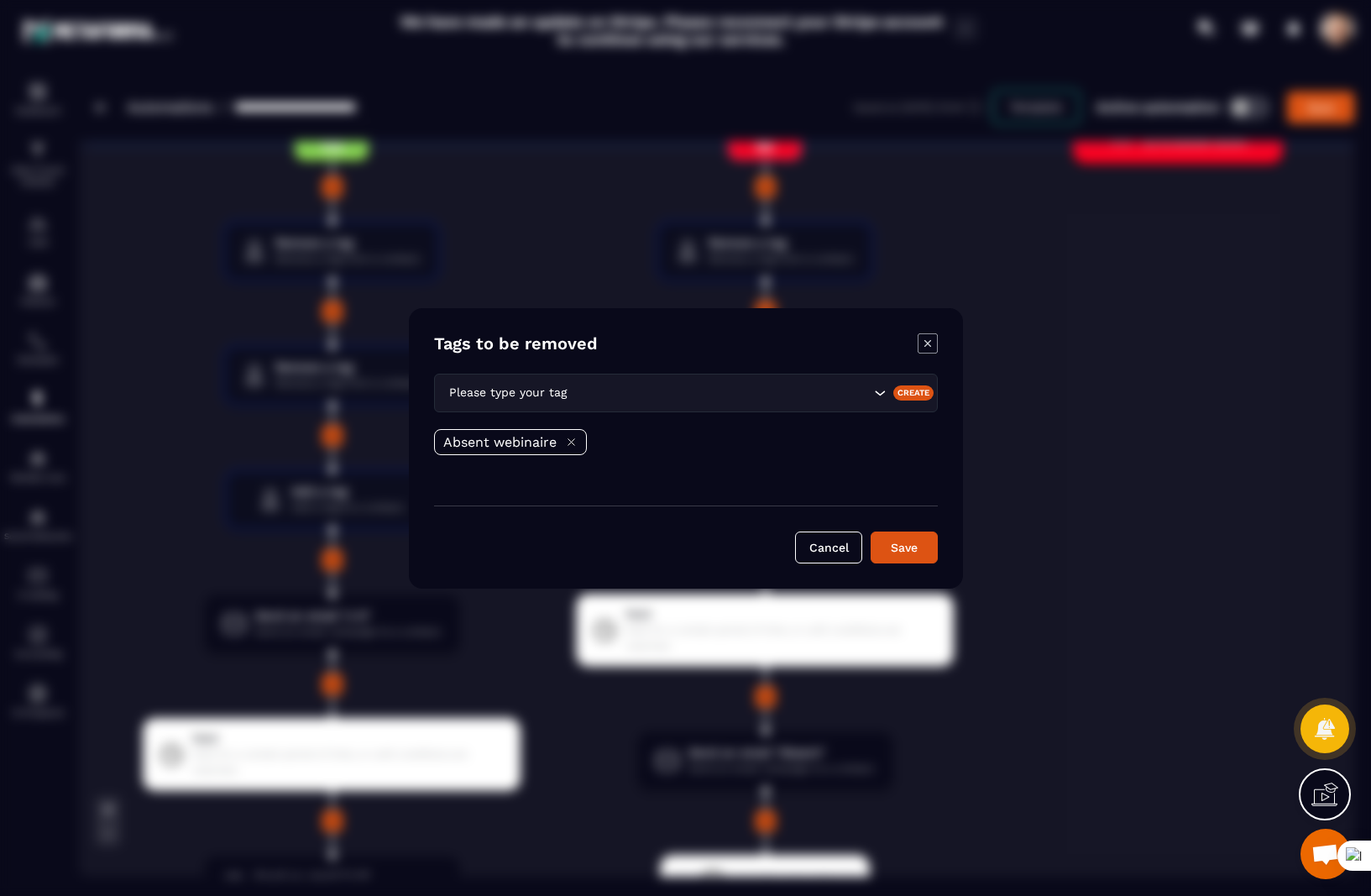
click at [929, 347] on icon "Modal window" at bounding box center [927, 342] width 20 height 20
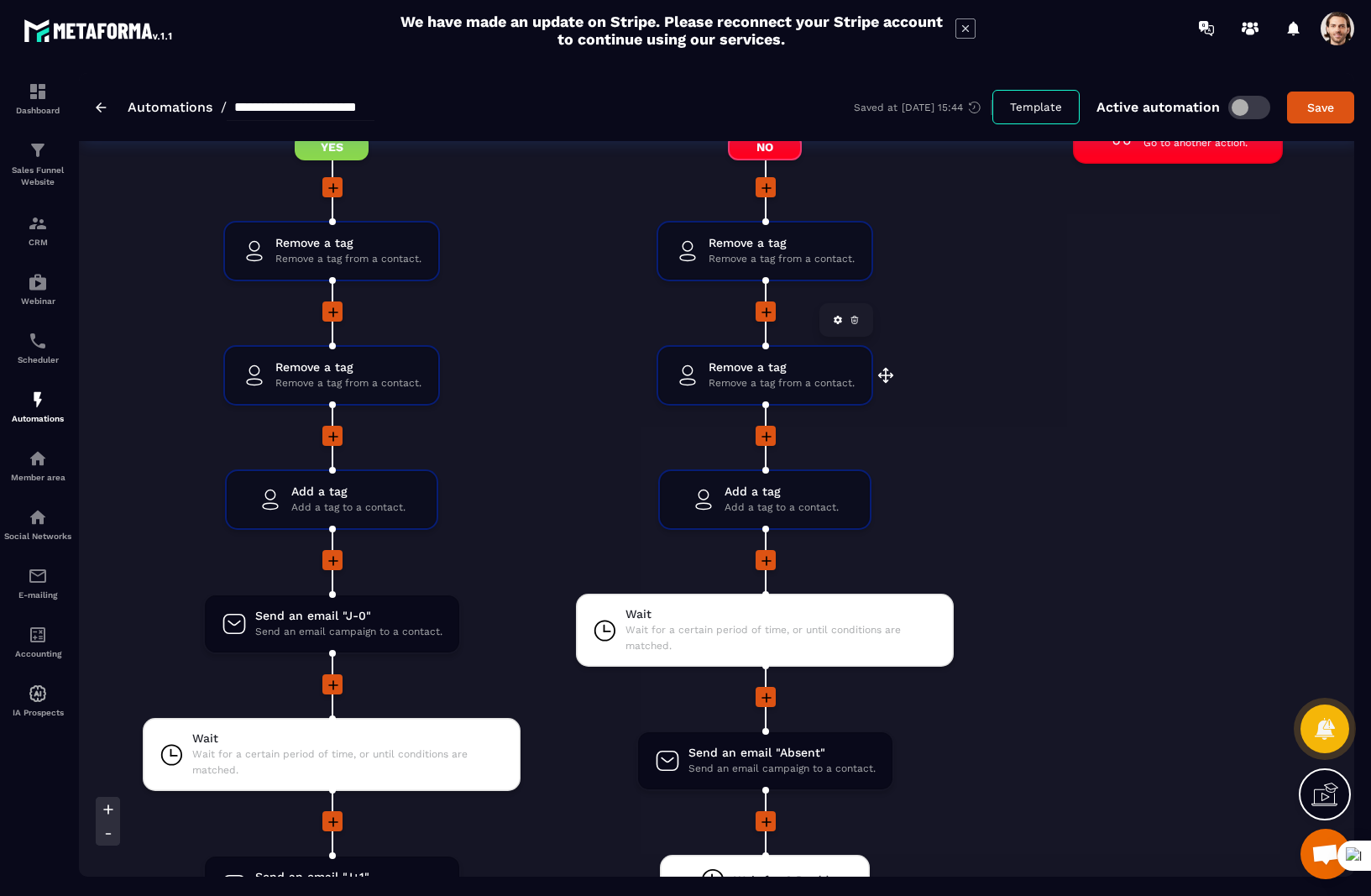
click at [691, 383] on icon at bounding box center [687, 375] width 25 height 25
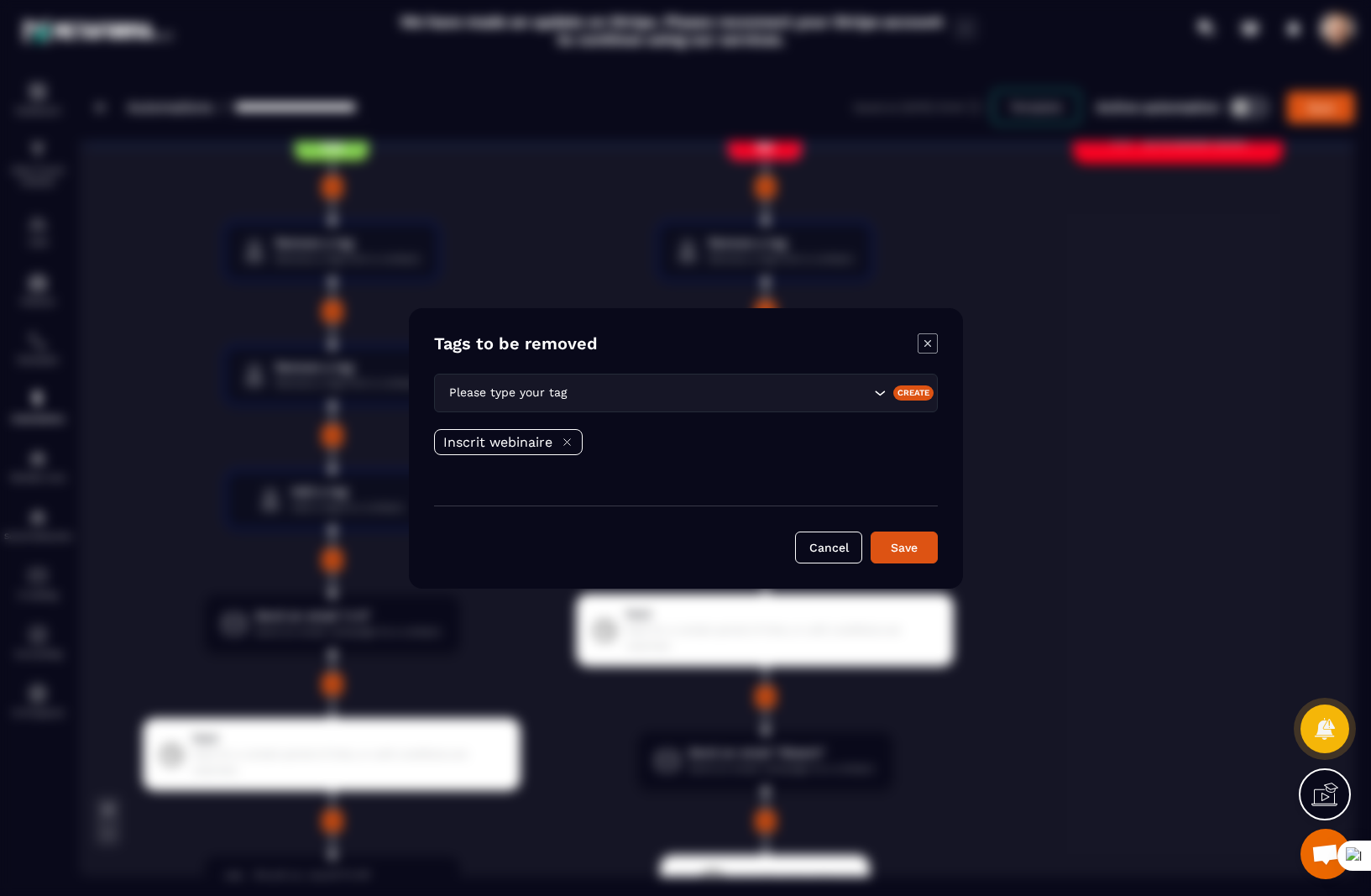
click at [925, 343] on icon "Modal window" at bounding box center [927, 342] width 20 height 20
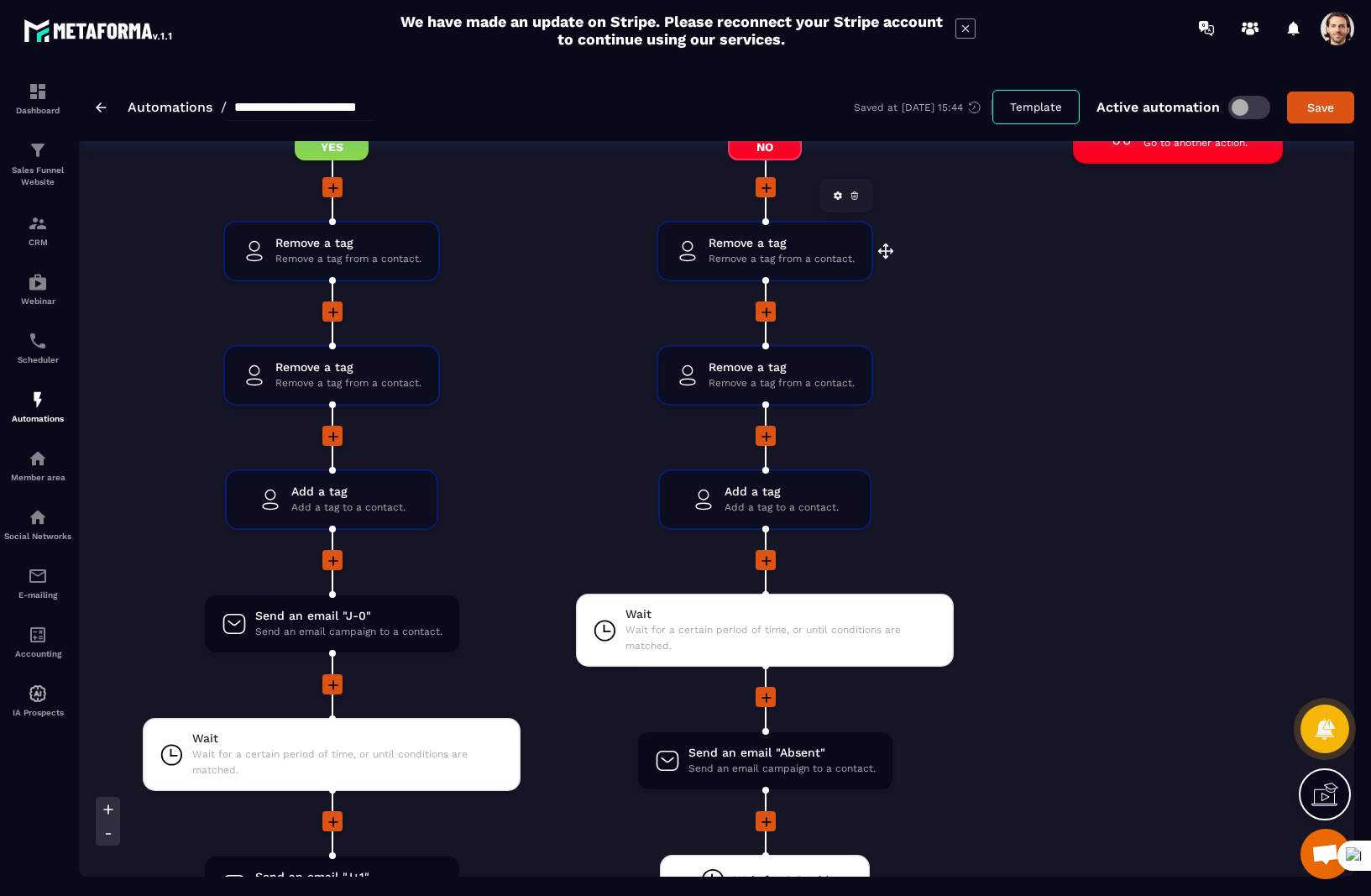
click at [701, 244] on div "Remove a tag Remove a tag from a contact." at bounding box center [778, 251] width 154 height 32
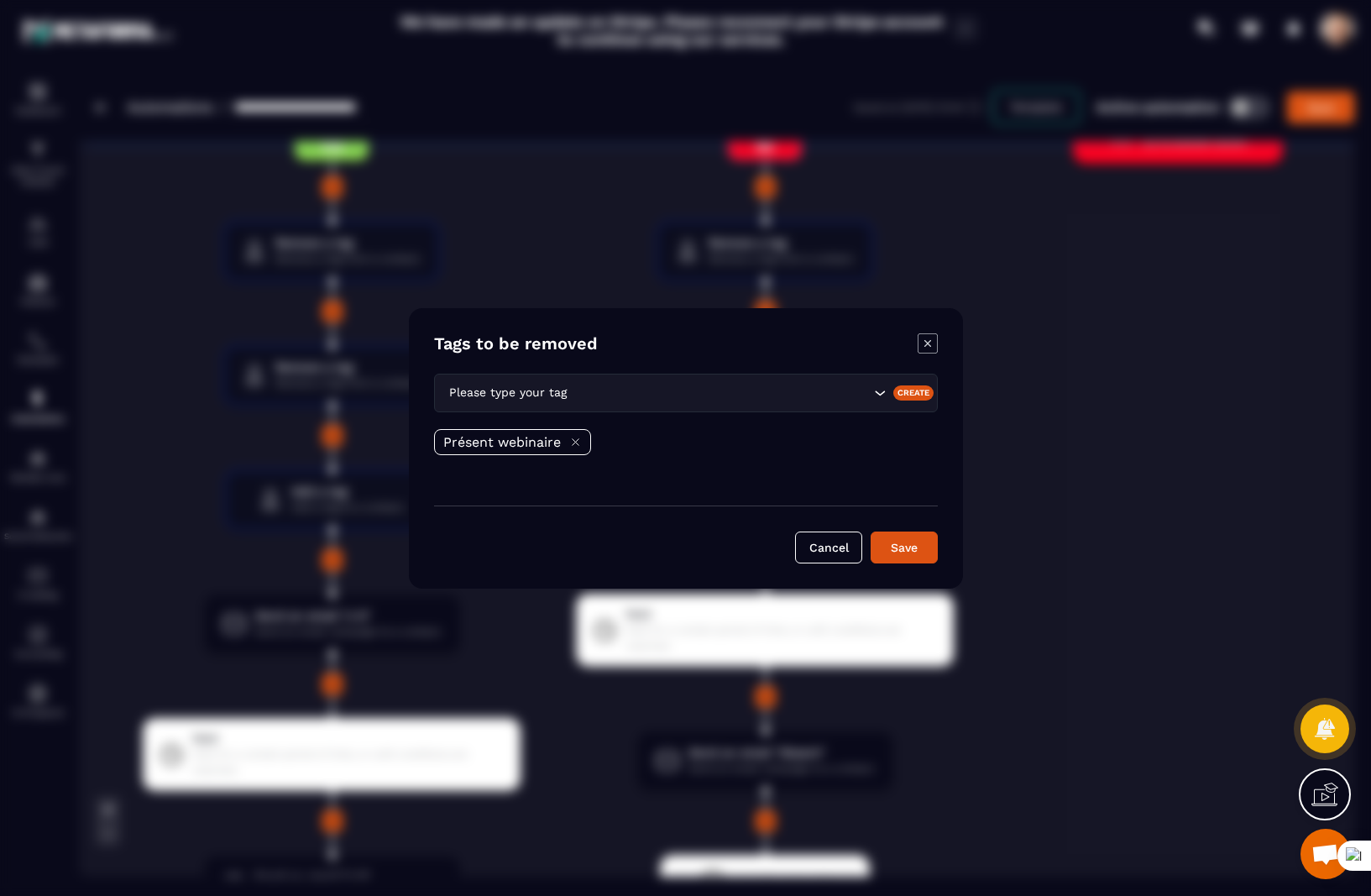
click at [928, 338] on icon "Modal window" at bounding box center [927, 342] width 20 height 20
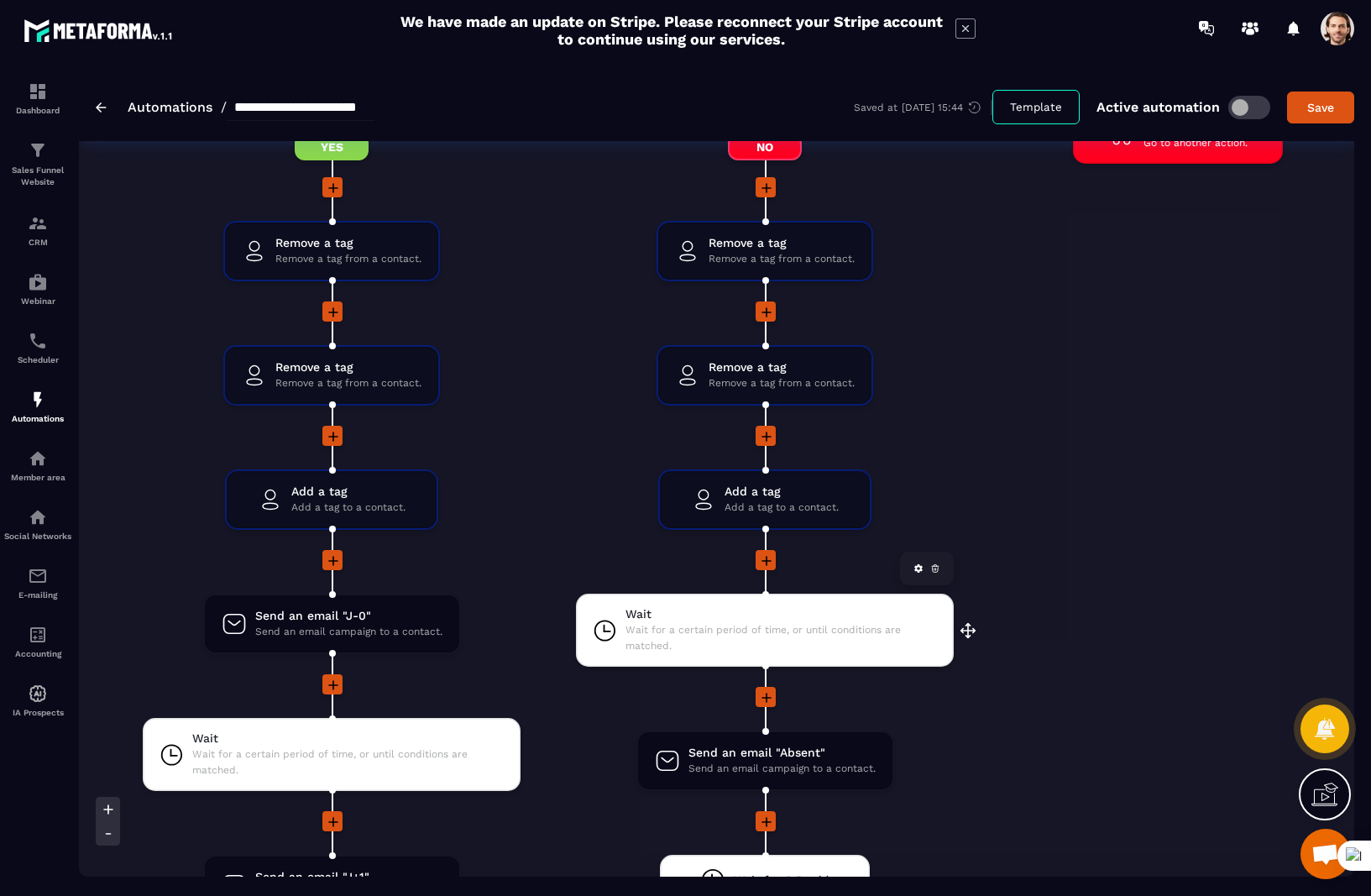
click at [870, 581] on span "Wait for a certain period of time, or until conditions are matched." at bounding box center [780, 637] width 311 height 32
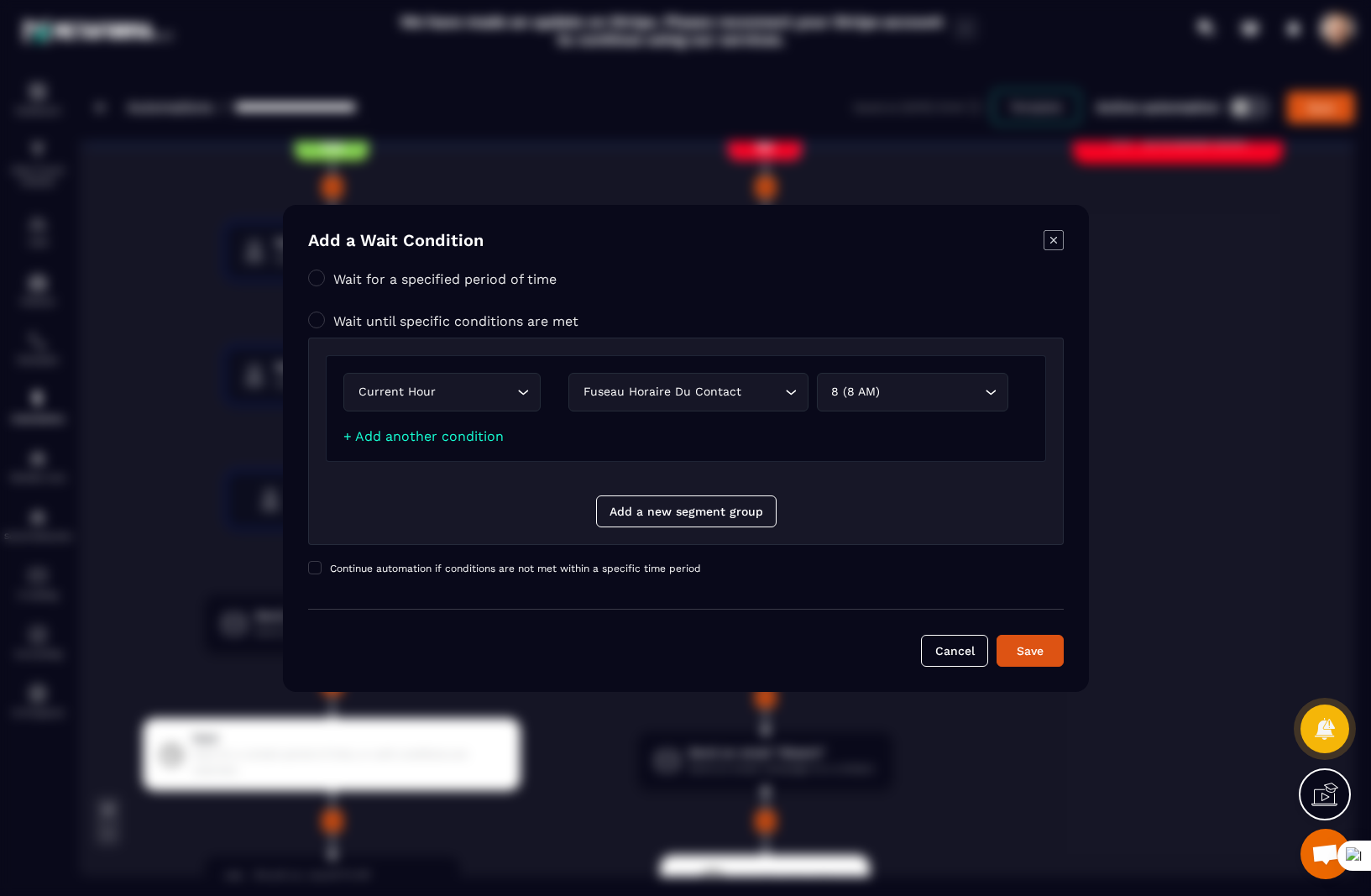
click at [1051, 234] on icon "Modal window" at bounding box center [1053, 240] width 20 height 20
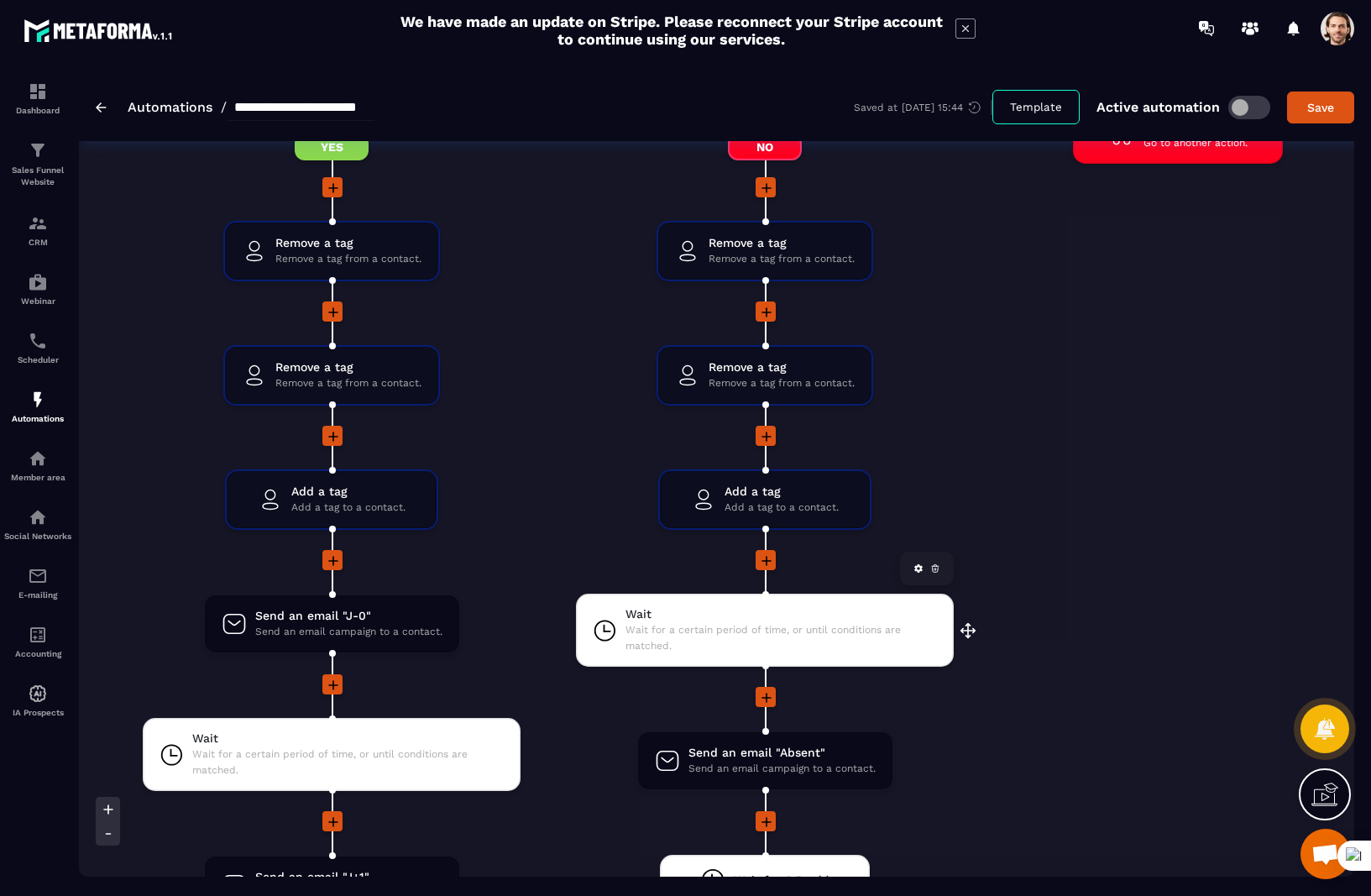
click at [673, 581] on span "Wait for a certain period of time, or until conditions are matched." at bounding box center [780, 637] width 311 height 32
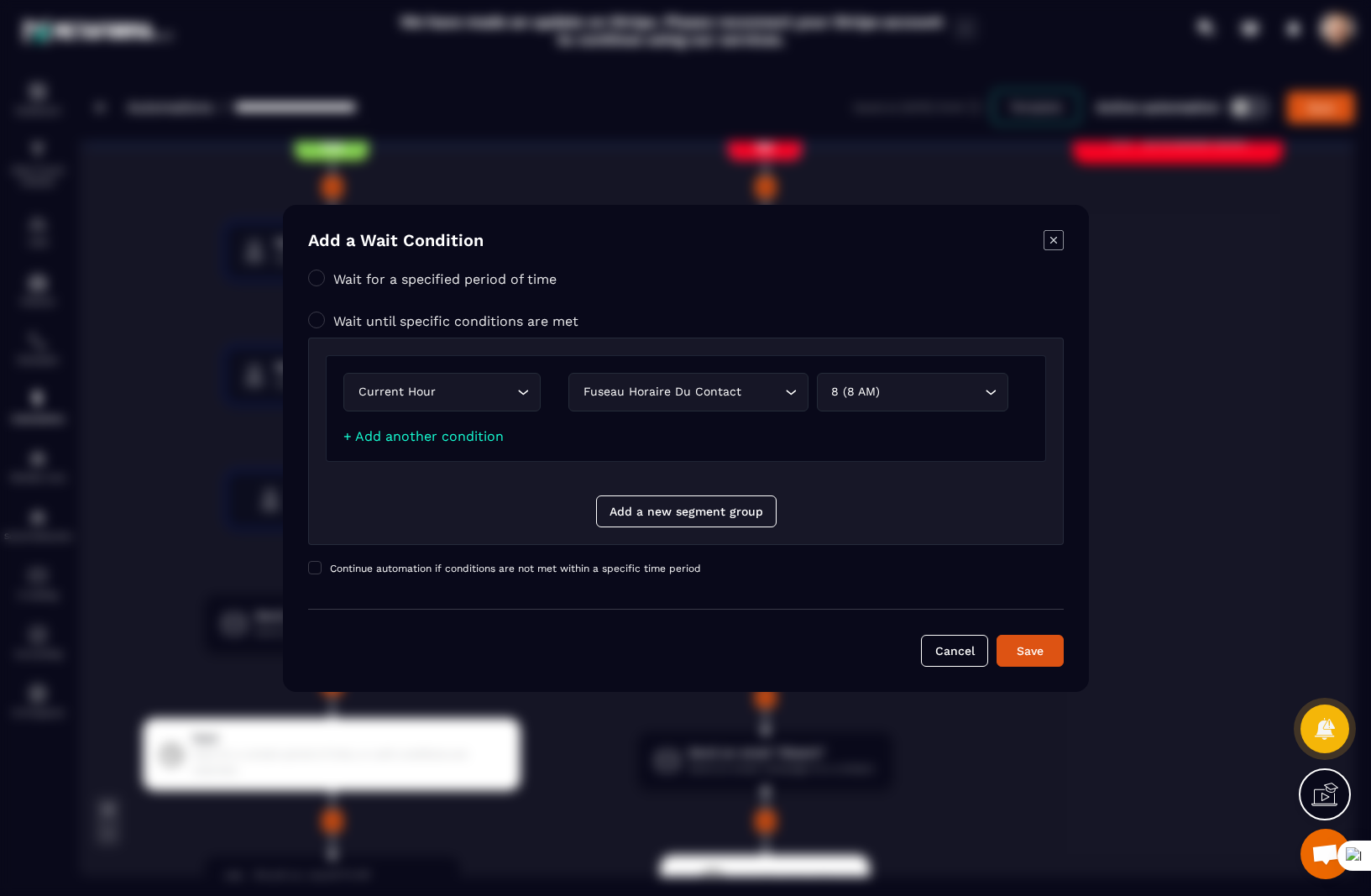
click at [1053, 247] on icon "Modal window" at bounding box center [1053, 240] width 20 height 20
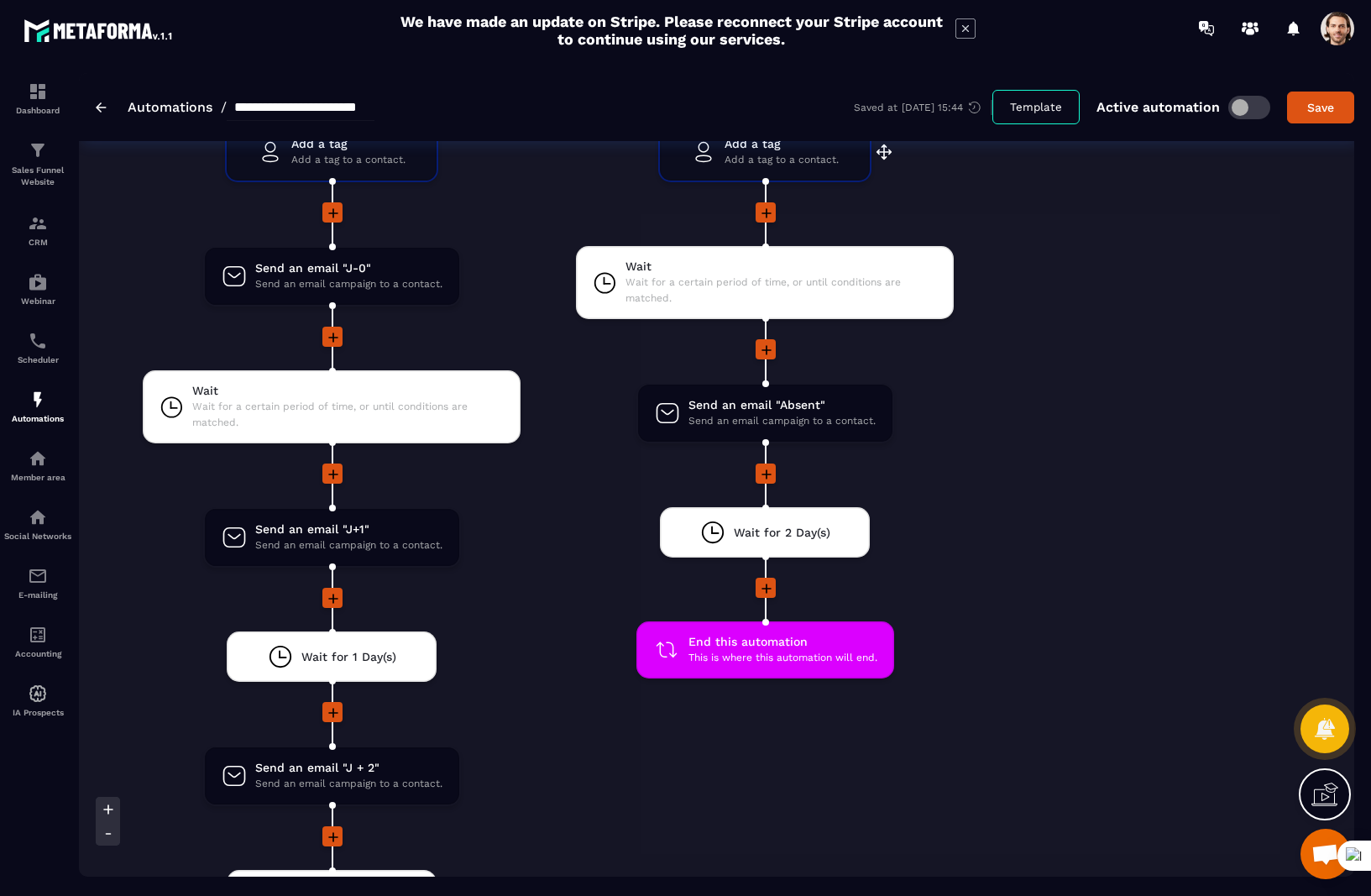
scroll to position [3035, 0]
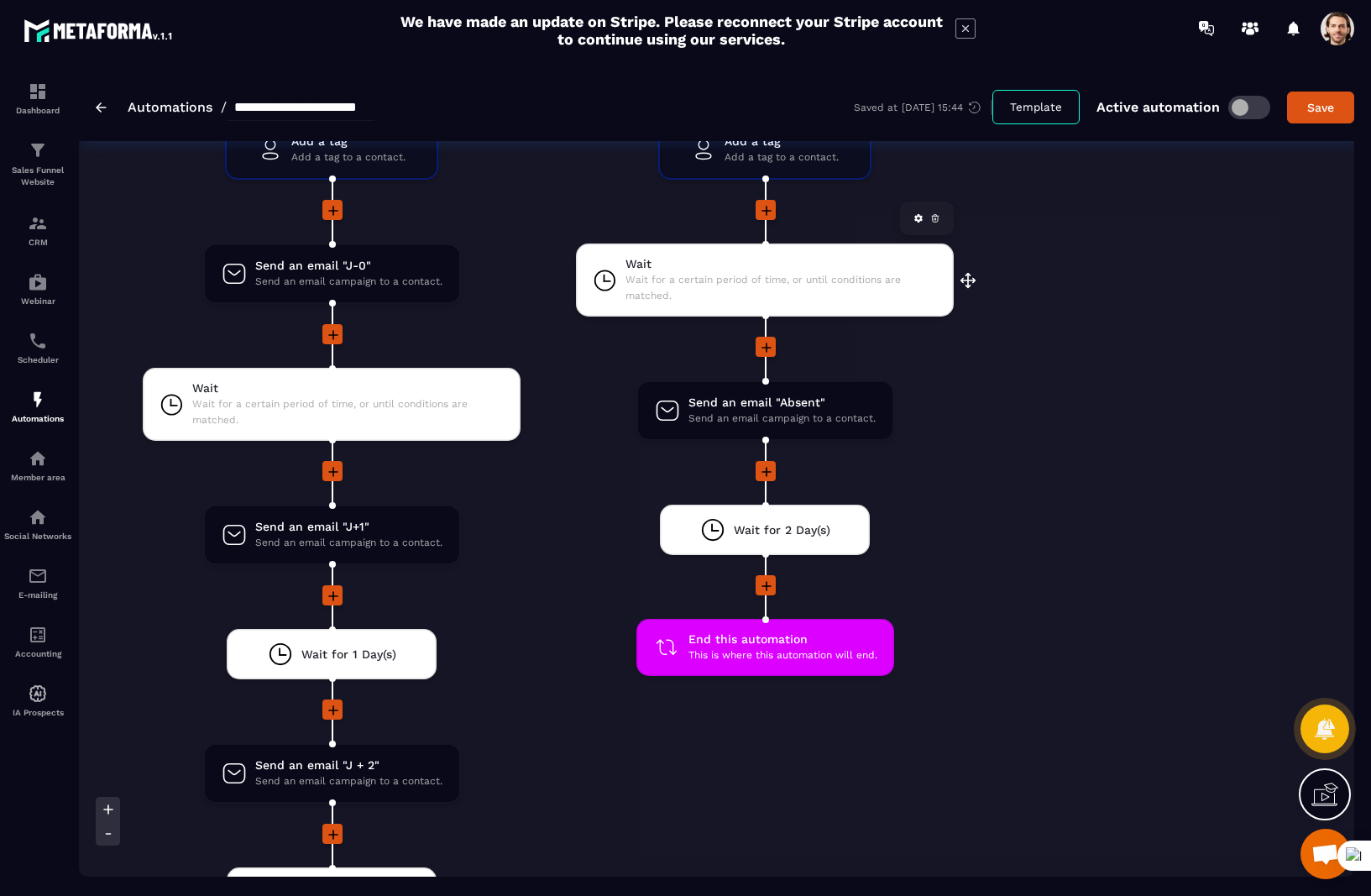
click at [721, 292] on span "Wait for a certain period of time, or until conditions are matched." at bounding box center [780, 288] width 311 height 32
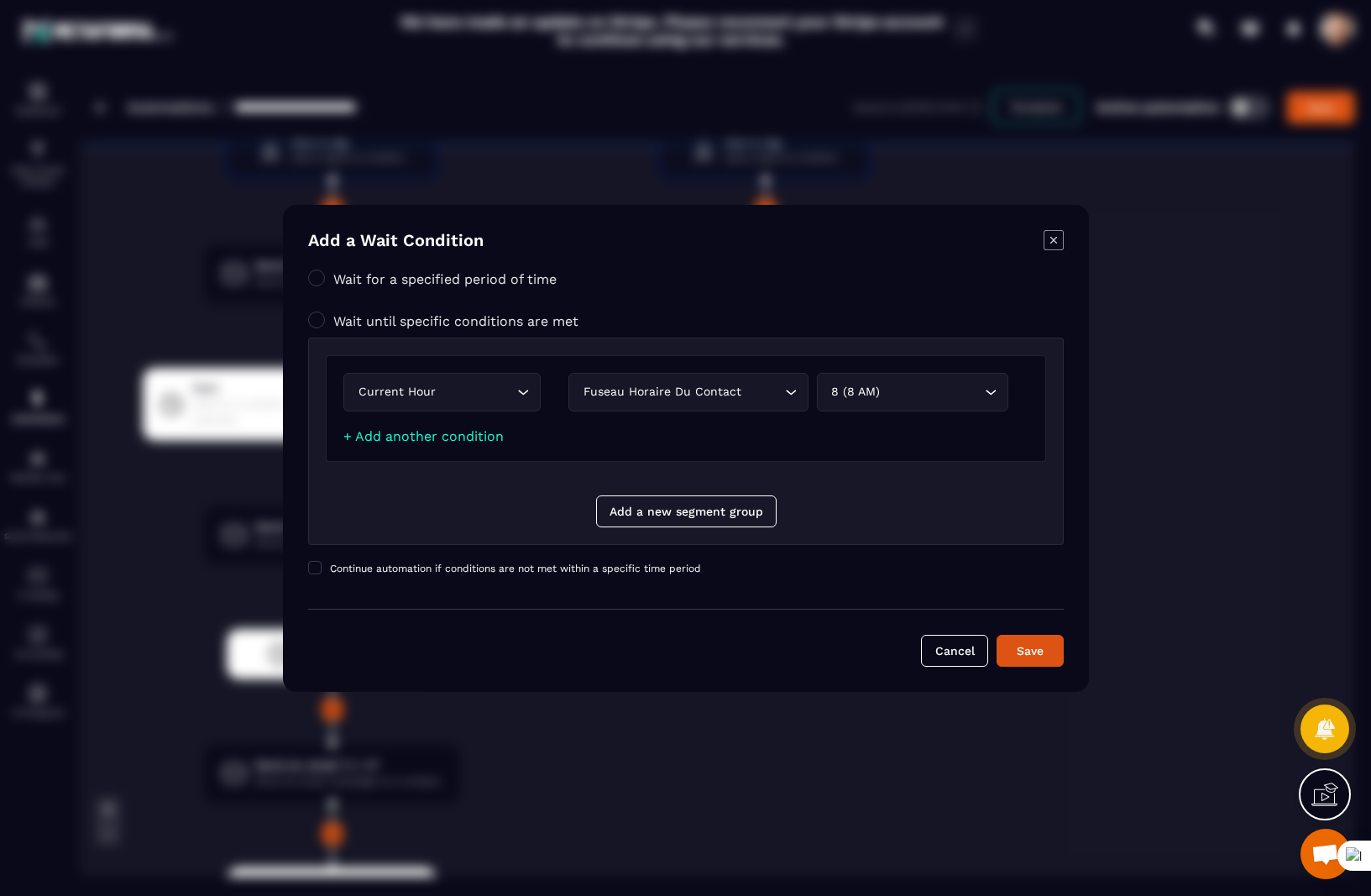
click at [1053, 241] on icon "Modal window" at bounding box center [1053, 240] width 20 height 20
